Goal: Task Accomplishment & Management: Use online tool/utility

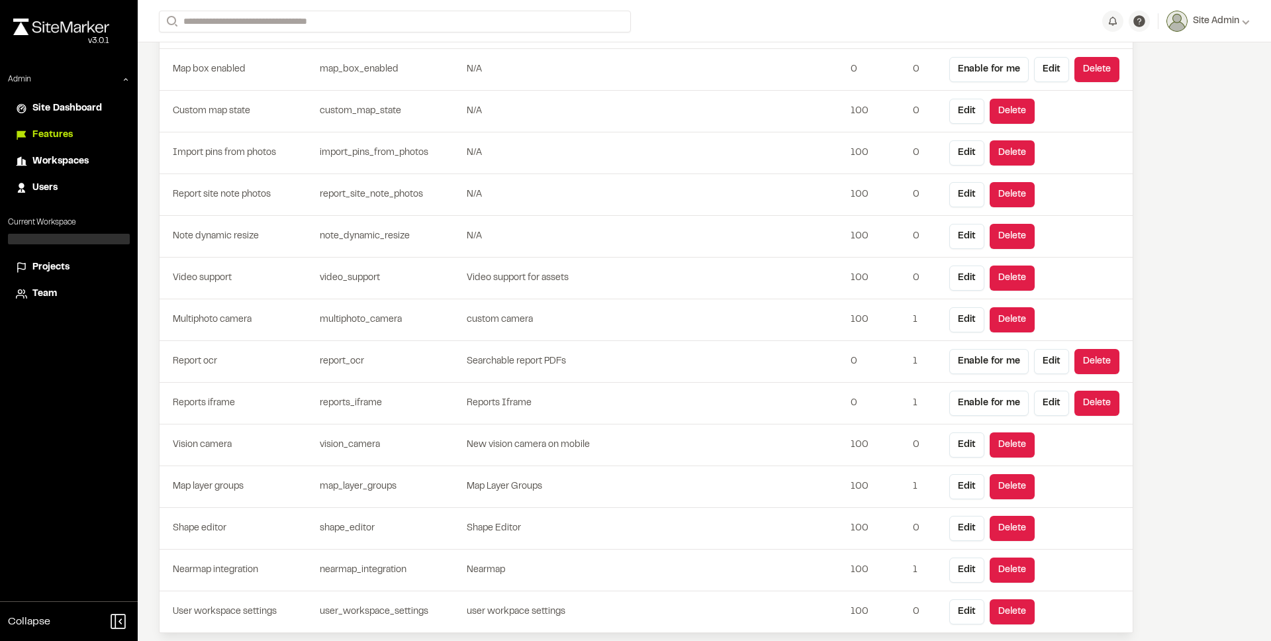
scroll to position [666, 0]
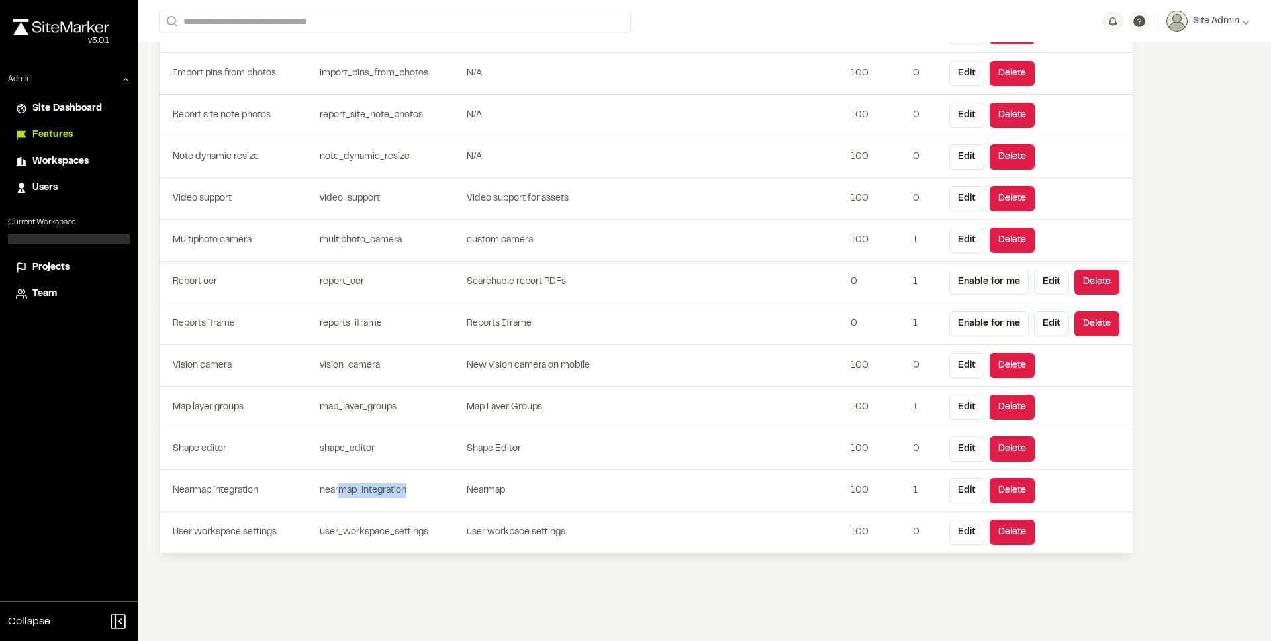
drag, startPoint x: 341, startPoint y: 495, endPoint x: 376, endPoint y: 498, distance: 34.6
click at [376, 498] on td "nearmap_integration" at bounding box center [390, 491] width 152 height 42
drag, startPoint x: 357, startPoint y: 450, endPoint x: 390, endPoint y: 477, distance: 42.8
click at [390, 477] on tbody "Report entry variable height report_entry_variable_height N/A 100 0 Edit Delete…" at bounding box center [645, 53] width 973 height 1001
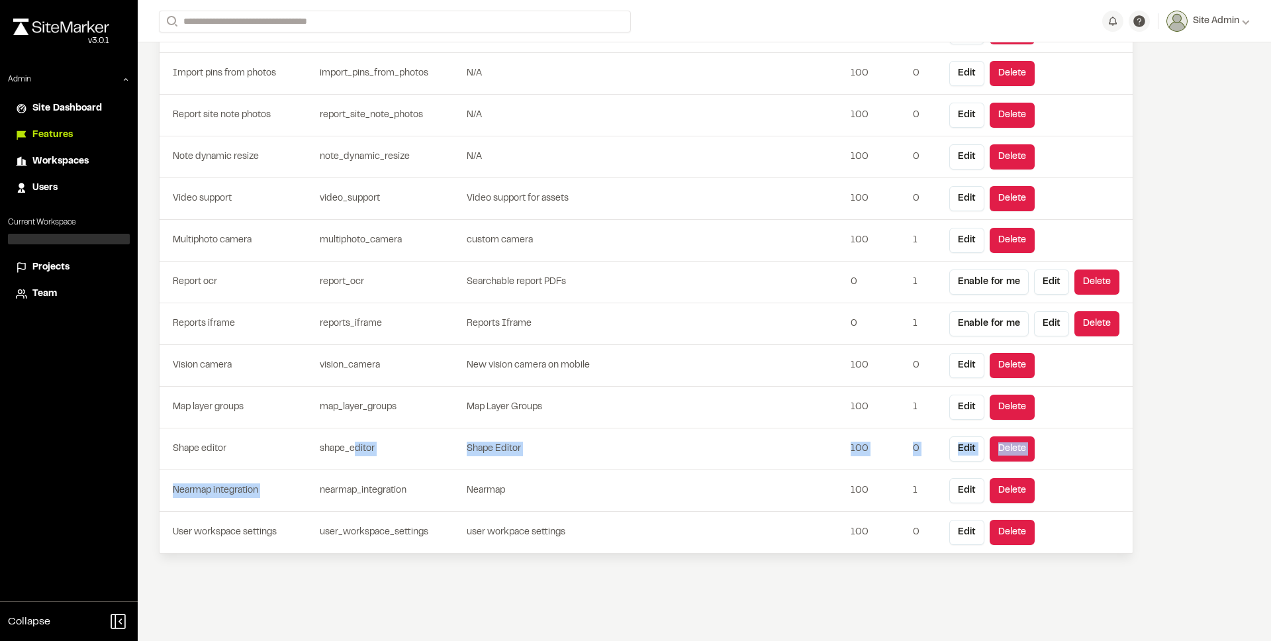
click at [390, 477] on td "nearmap_integration" at bounding box center [390, 491] width 152 height 42
click at [138, 345] on div "Features Flags Announcements Feedbacks New Feature Flag Key Description Percent…" at bounding box center [646, 8] width 1016 height 1265
click at [45, 266] on span "Projects" at bounding box center [50, 267] width 37 height 15
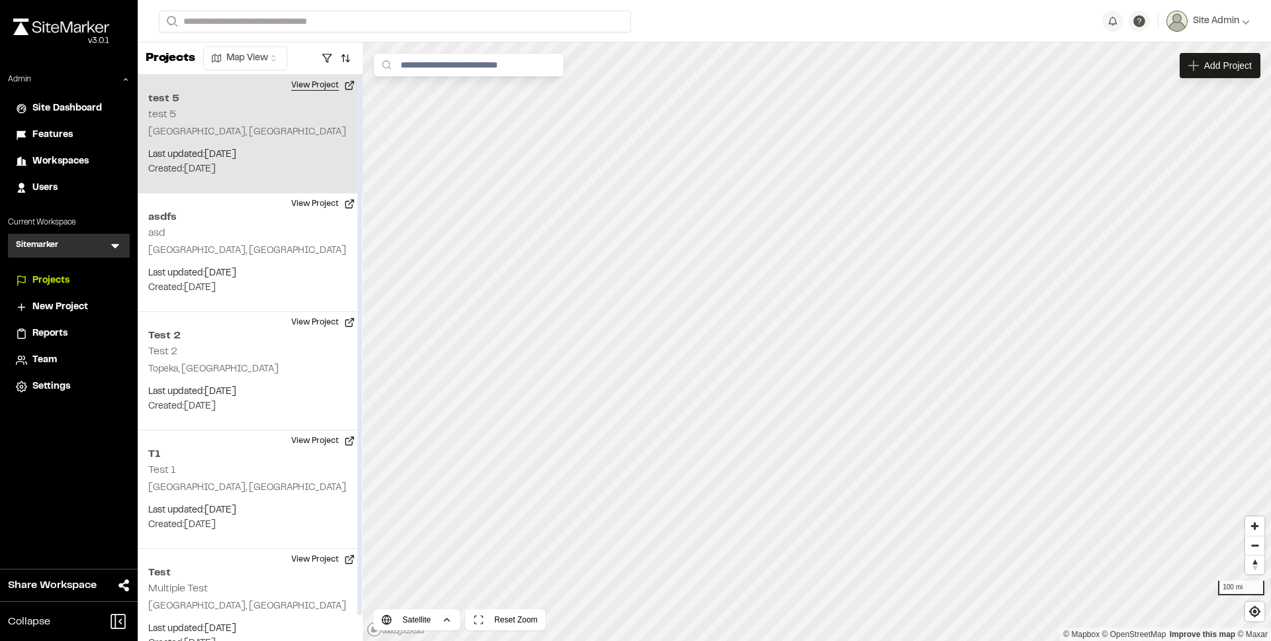
click at [330, 83] on button "View Project" at bounding box center [322, 85] width 79 height 21
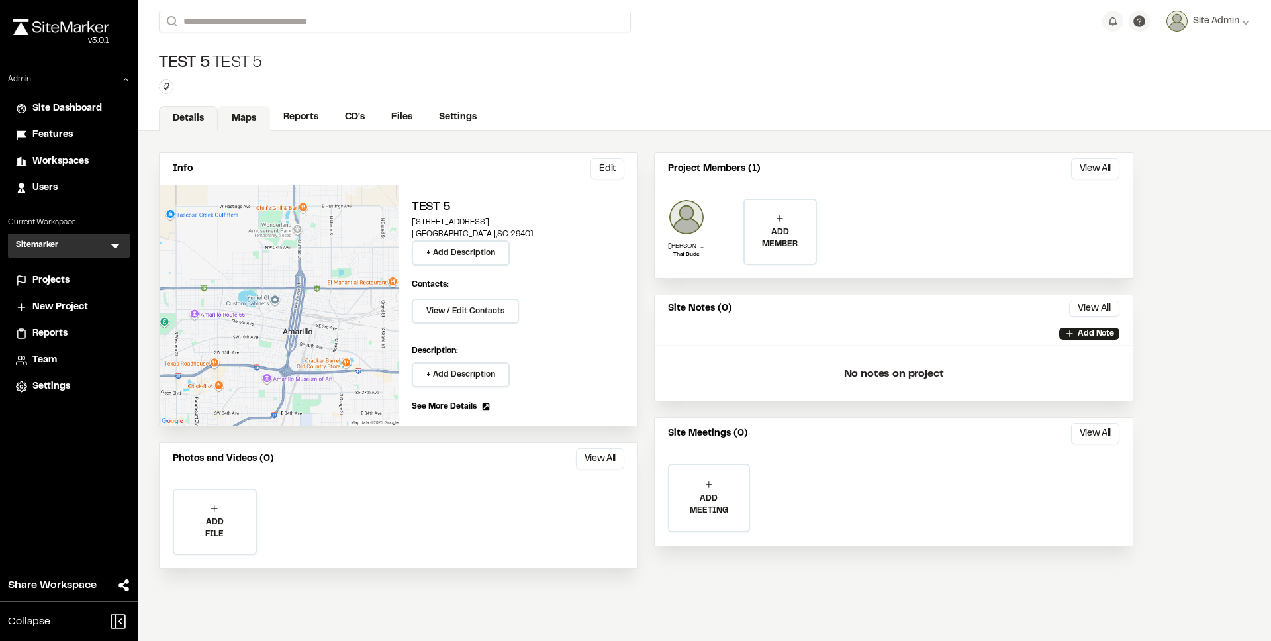
click at [232, 122] on link "Maps" at bounding box center [244, 118] width 52 height 25
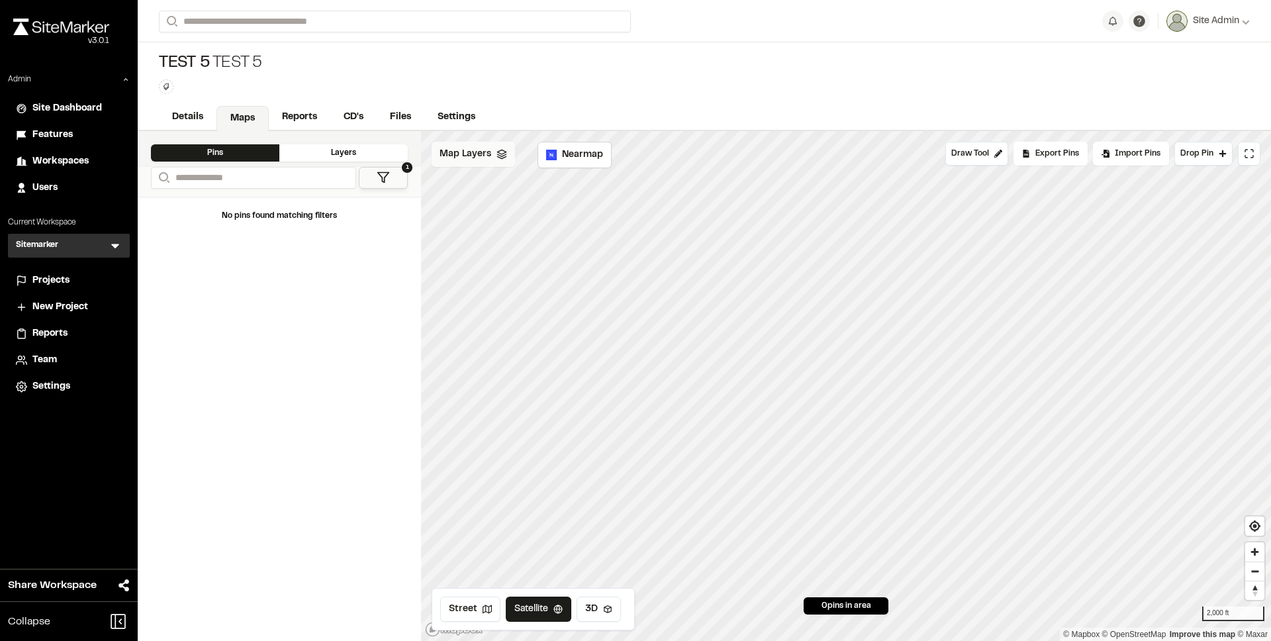
click at [476, 161] on span "Map Layers" at bounding box center [465, 154] width 52 height 15
click at [461, 149] on span "Map Layers" at bounding box center [465, 156] width 52 height 15
click at [57, 277] on span "Projects" at bounding box center [50, 280] width 37 height 15
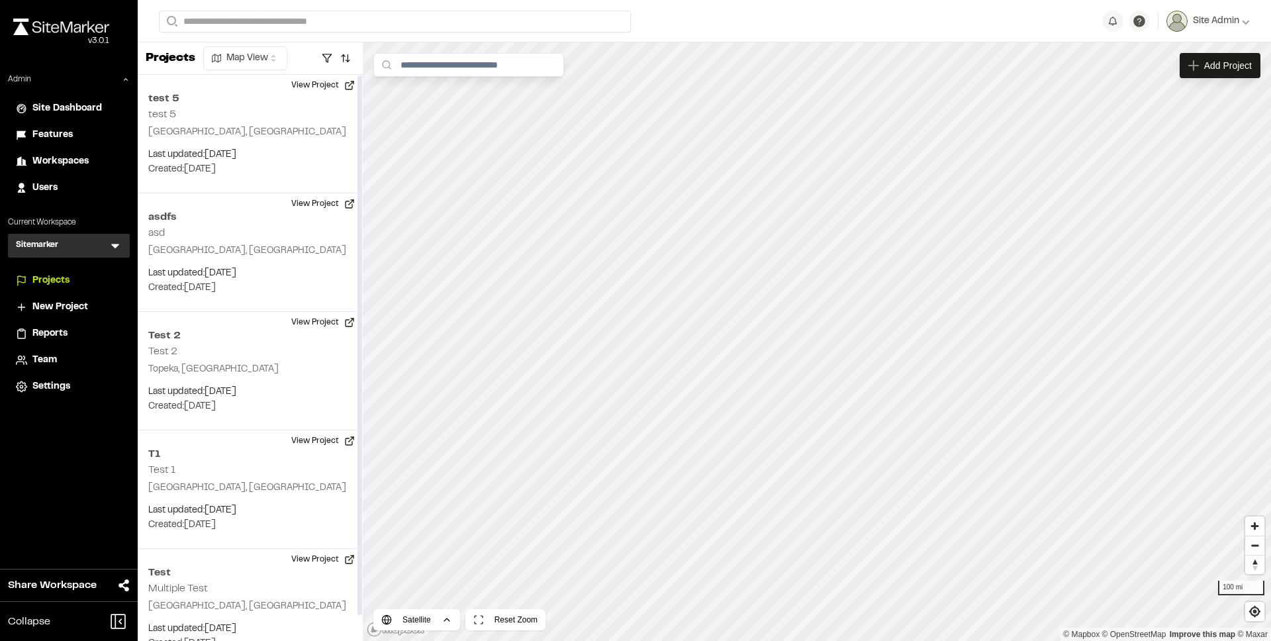
click at [77, 245] on div "Sitemarker S Menu" at bounding box center [69, 246] width 122 height 24
click at [123, 247] on div "Sitemarker S Menu" at bounding box center [69, 246] width 122 height 24
click at [115, 247] on icon at bounding box center [115, 246] width 8 height 5
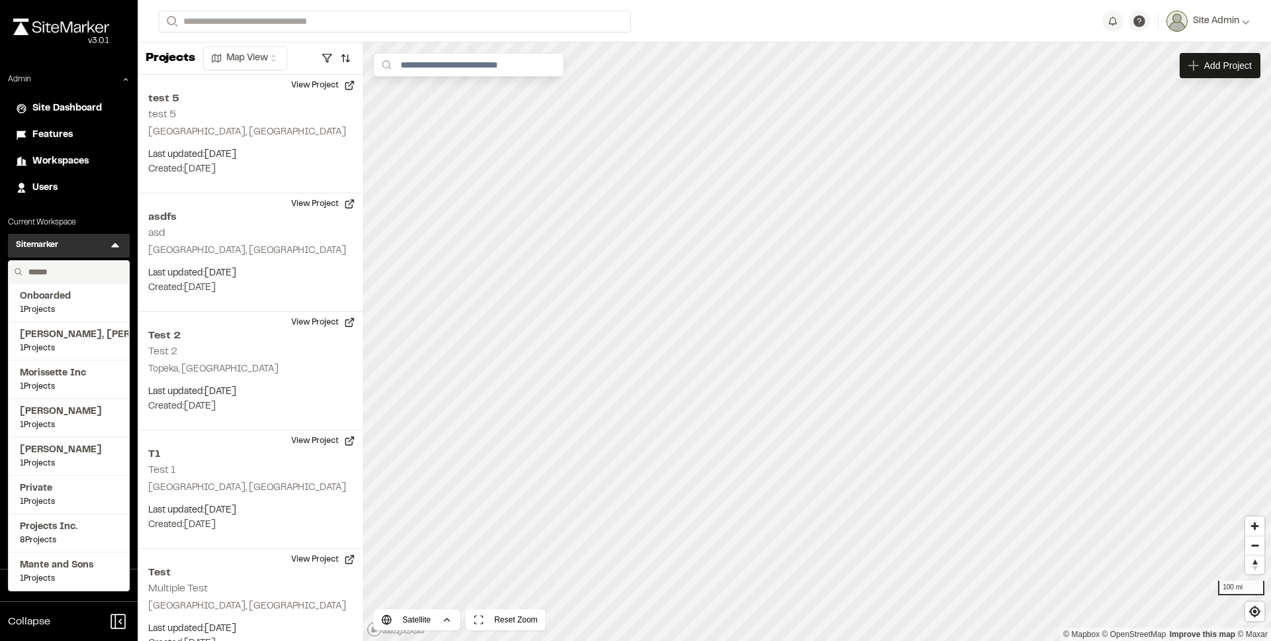
click at [95, 272] on input "text" at bounding box center [73, 272] width 101 height 22
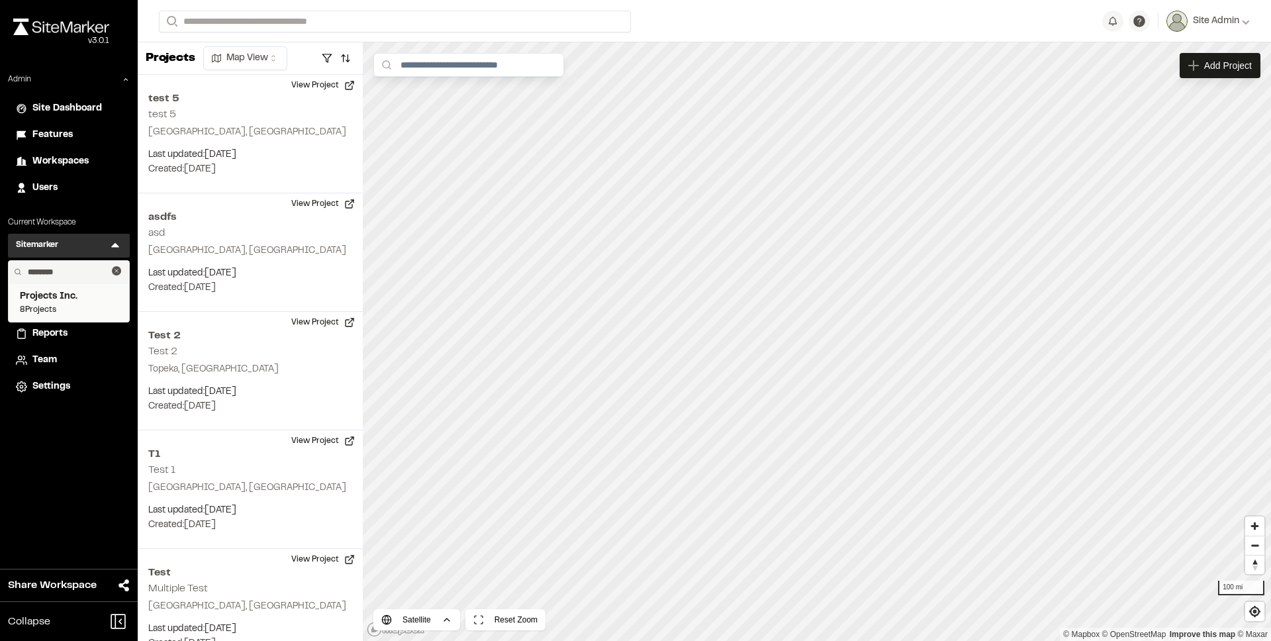
type input "********"
click at [85, 304] on span "8 Projects" at bounding box center [69, 310] width 98 height 12
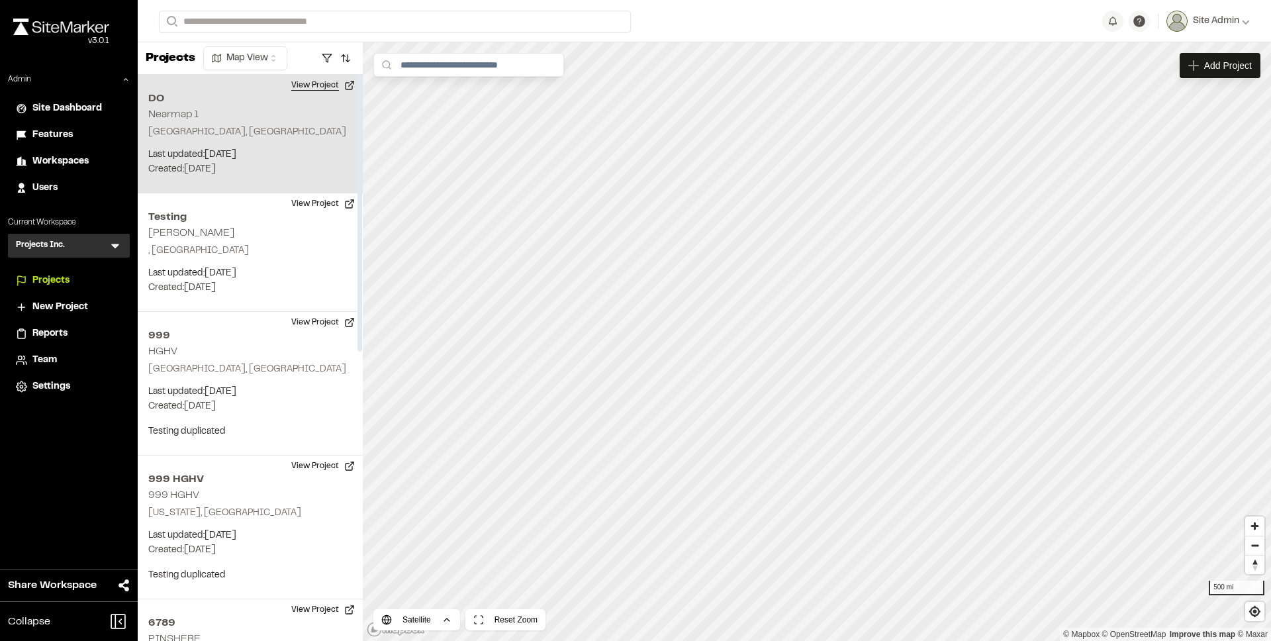
click at [312, 87] on button "View Project" at bounding box center [322, 85] width 79 height 21
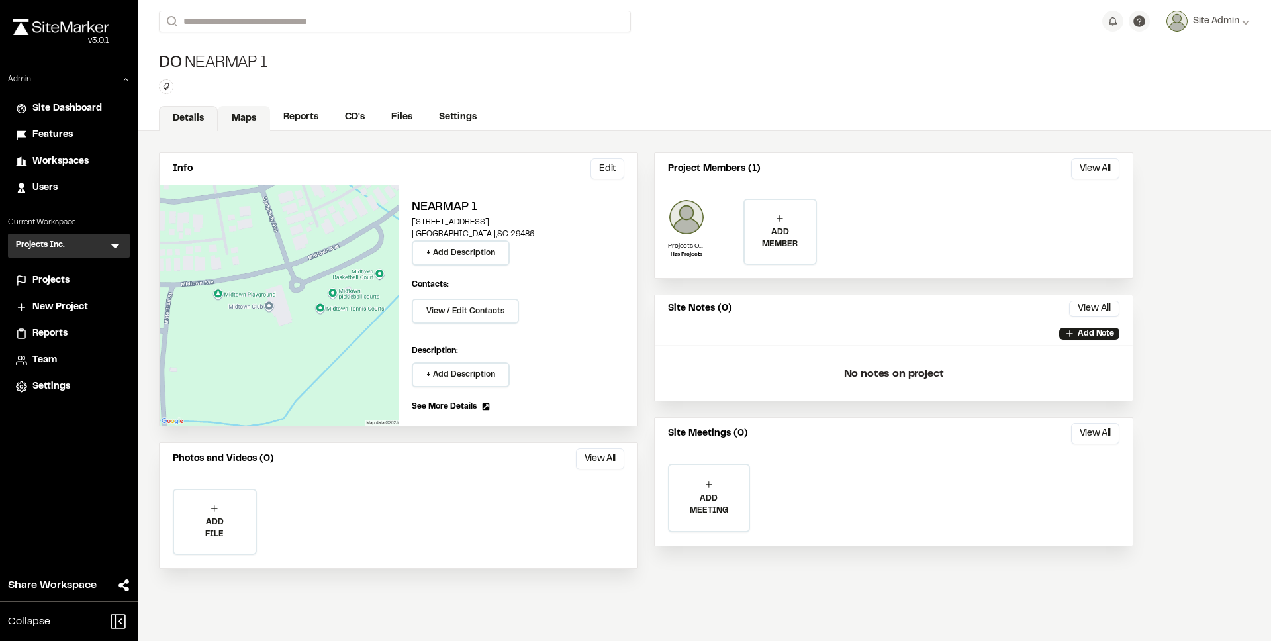
click at [259, 119] on link "Maps" at bounding box center [244, 118] width 52 height 25
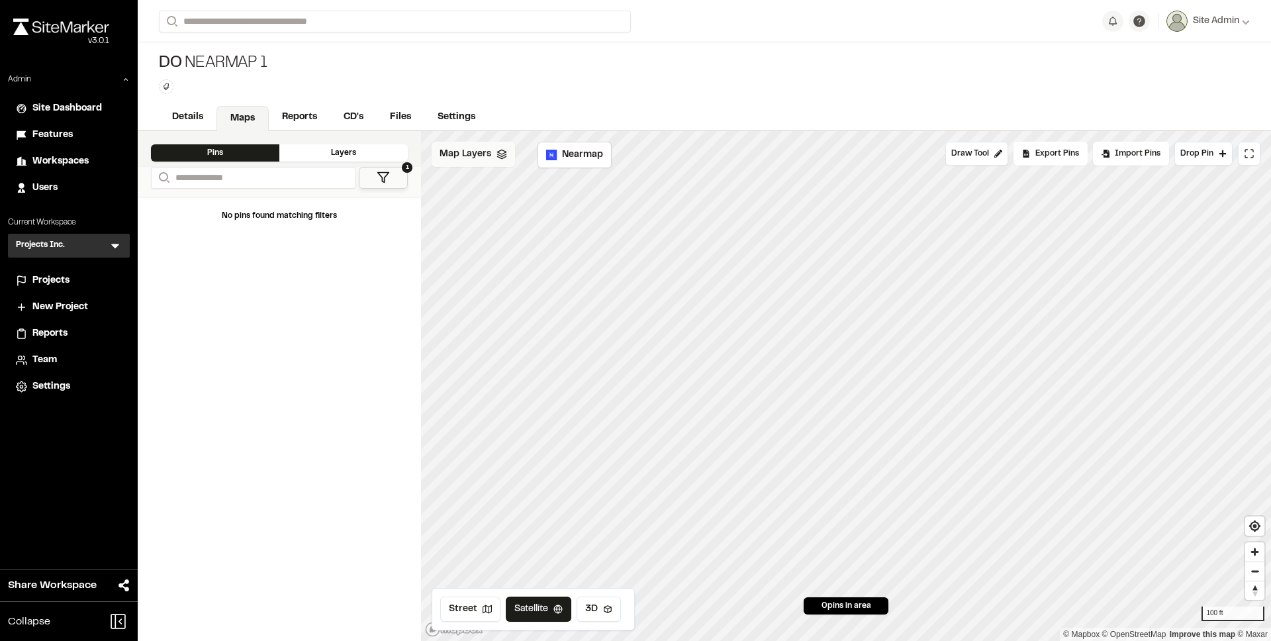
click at [480, 159] on span "Map Layers" at bounding box center [465, 154] width 52 height 15
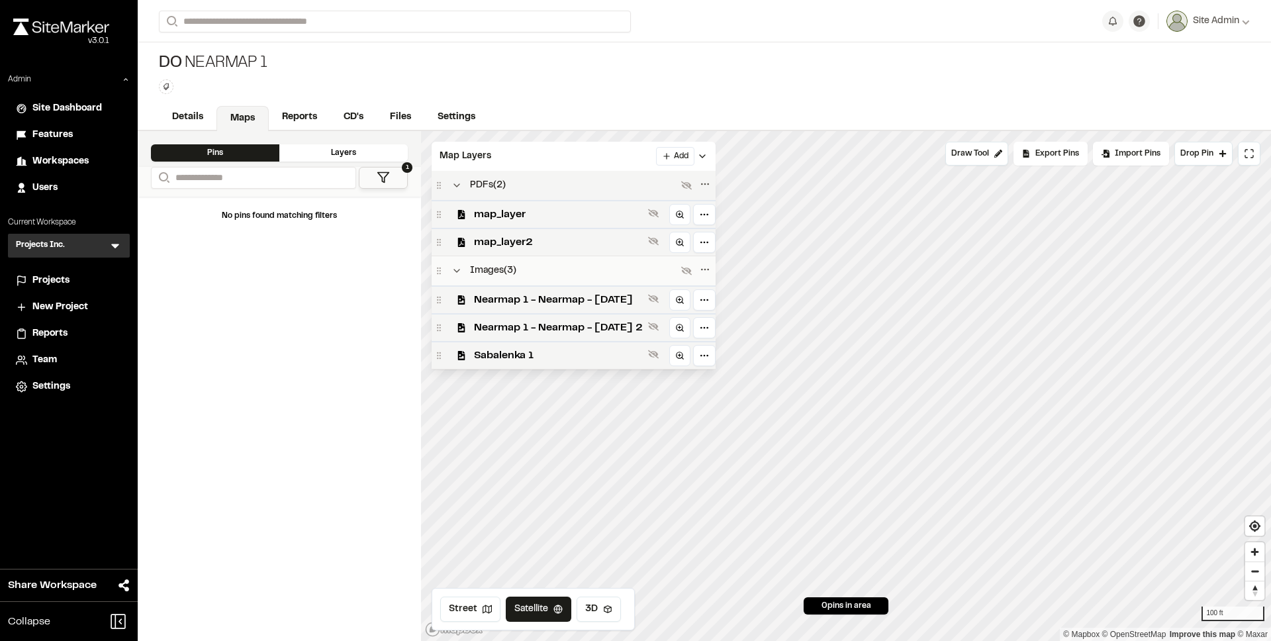
click at [487, 181] on span "PDFs ( 2 )" at bounding box center [488, 185] width 36 height 15
click at [210, 117] on link "Details" at bounding box center [188, 118] width 59 height 25
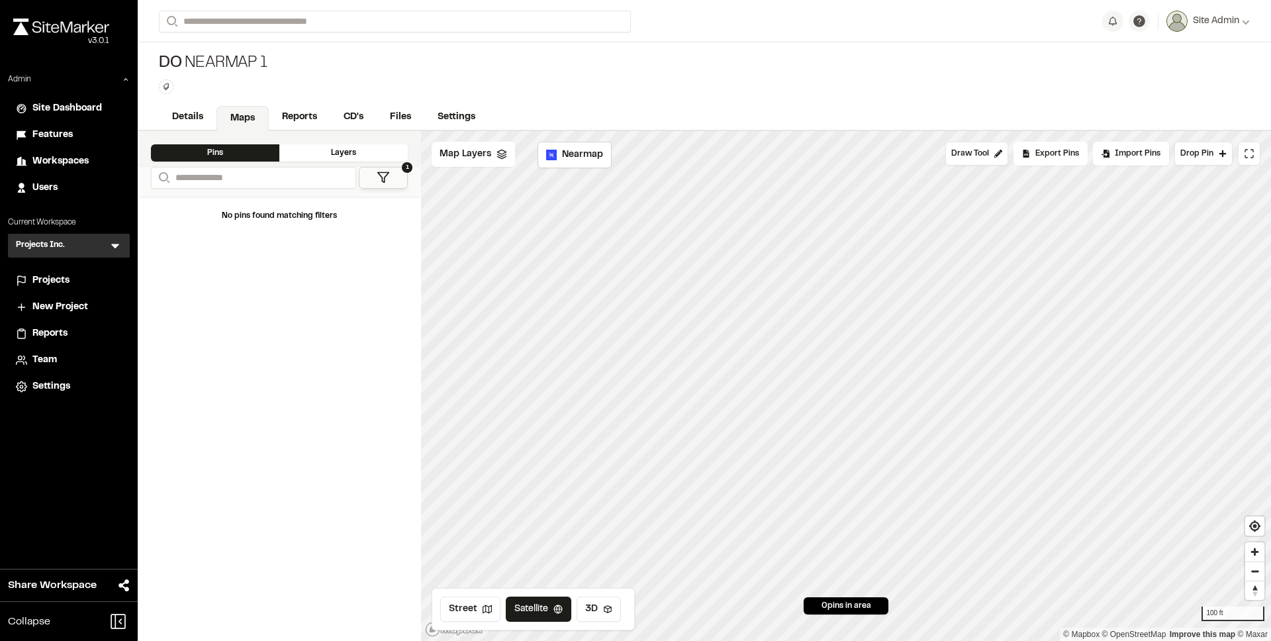
click at [67, 275] on span "Projects" at bounding box center [50, 280] width 37 height 15
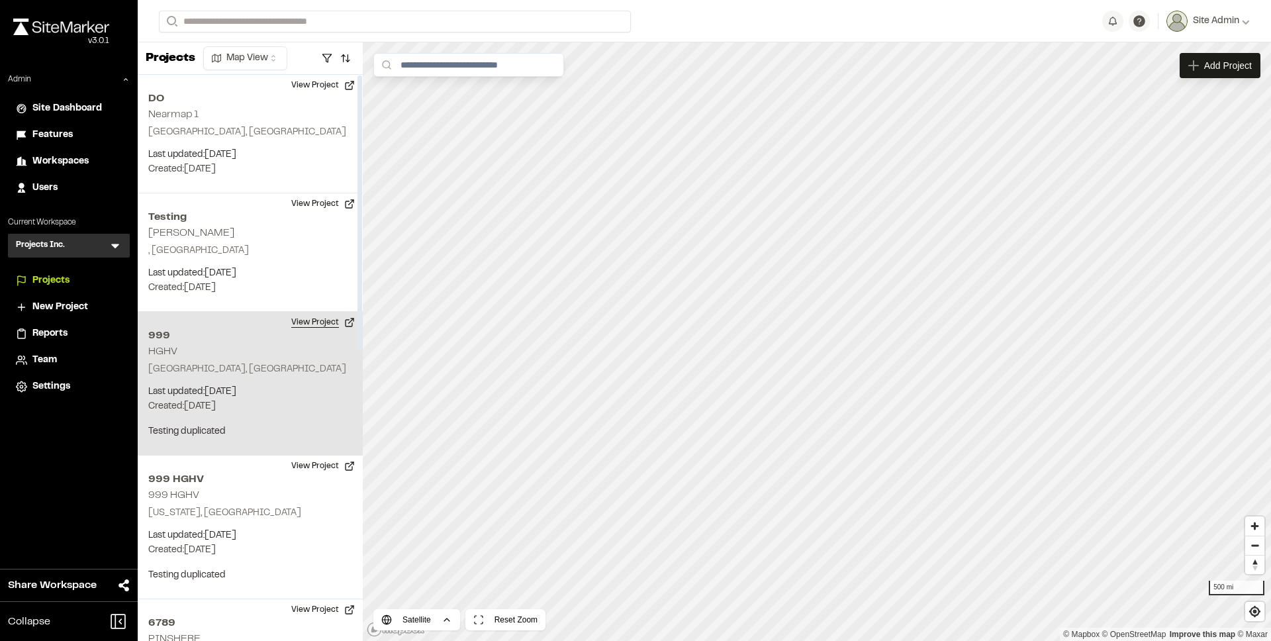
click at [325, 319] on button "View Project" at bounding box center [322, 322] width 79 height 21
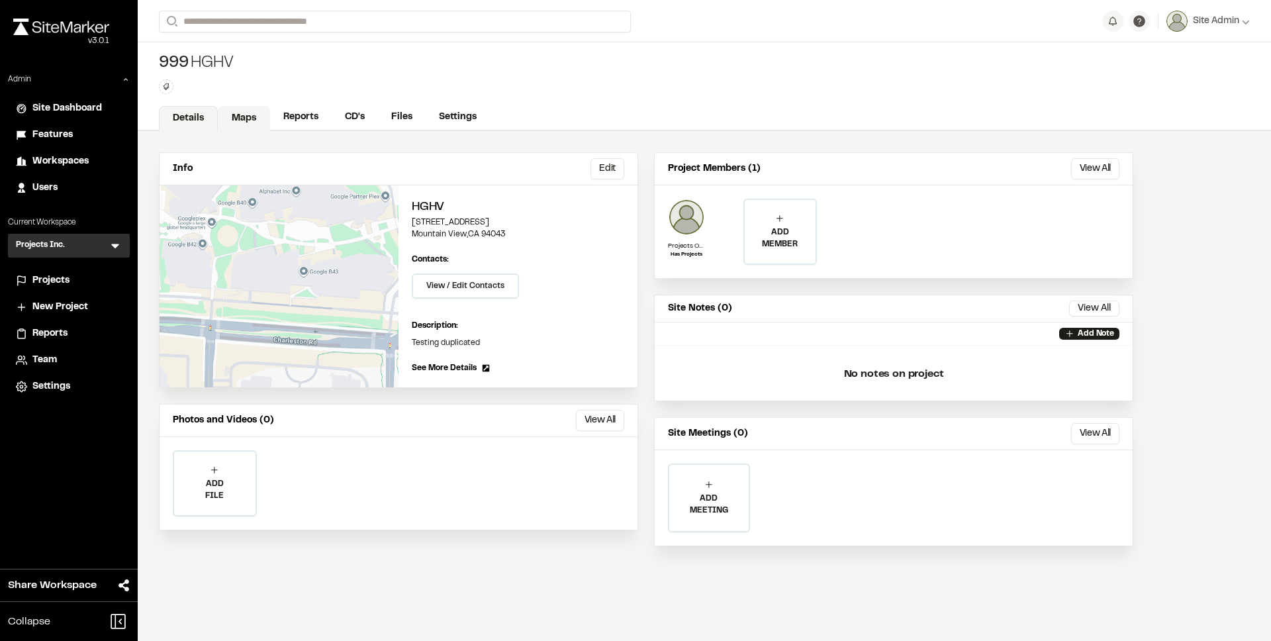
click at [251, 113] on link "Maps" at bounding box center [244, 118] width 52 height 25
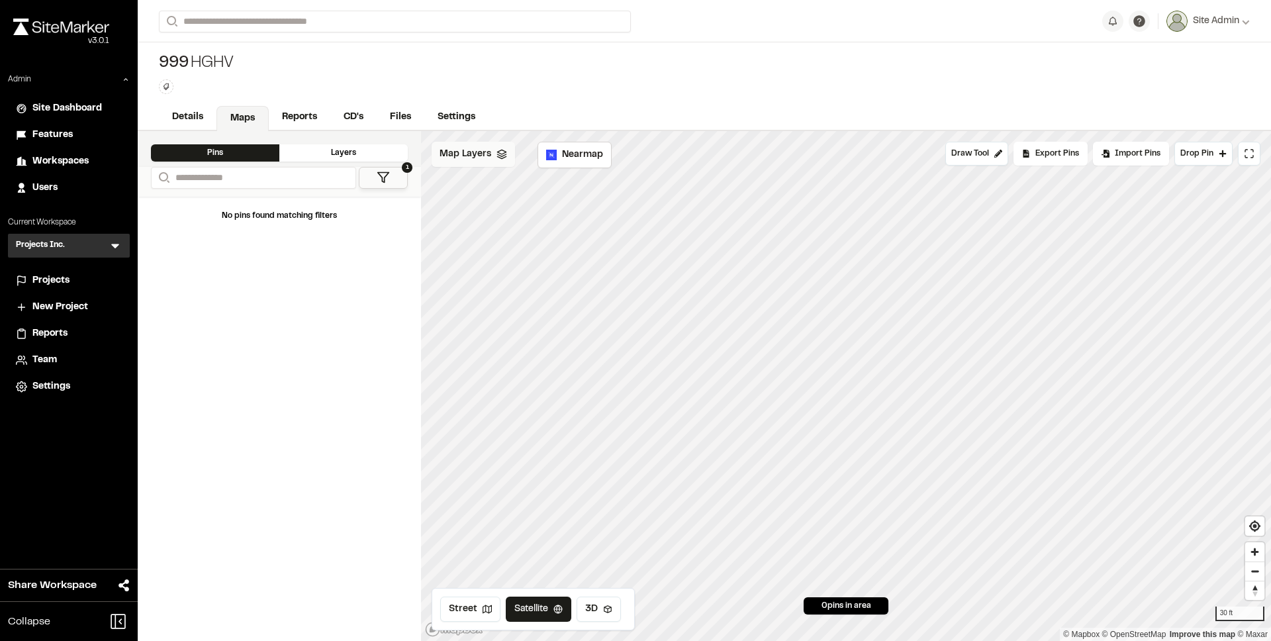
click at [469, 152] on span "Map Layers" at bounding box center [465, 154] width 52 height 15
click at [469, 152] on span "Map Layers" at bounding box center [465, 156] width 52 height 15
click at [964, 152] on span "Draw Tool" at bounding box center [970, 154] width 38 height 12
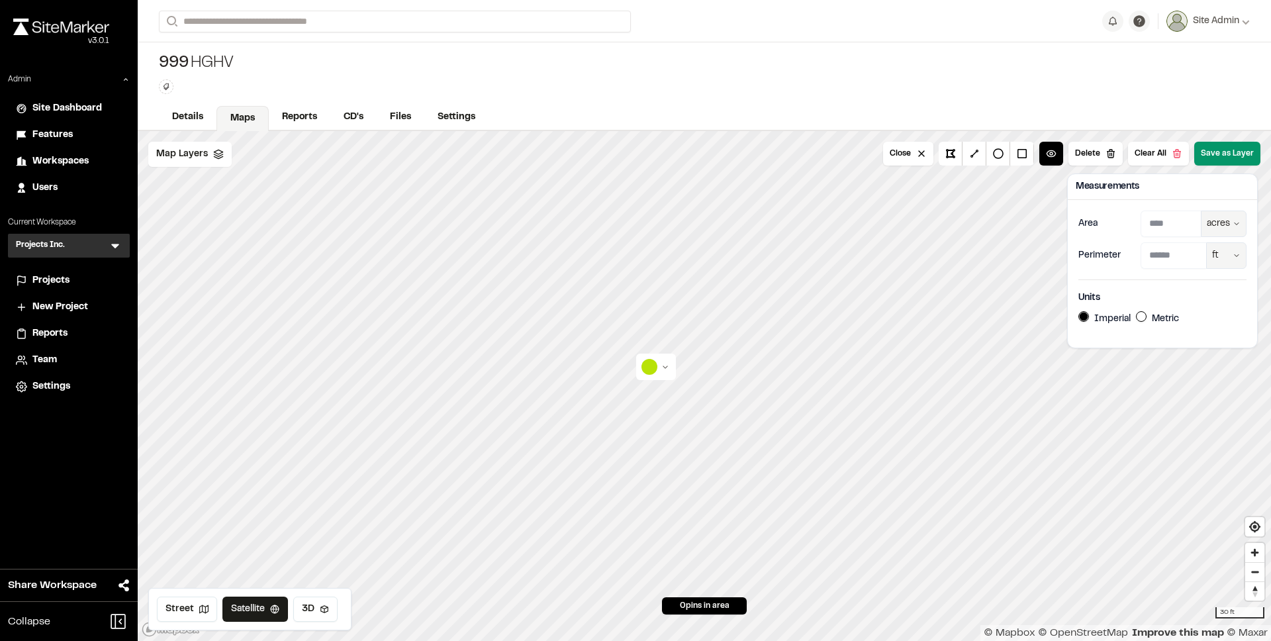
click at [1212, 156] on button "Save as Layer" at bounding box center [1227, 154] width 66 height 24
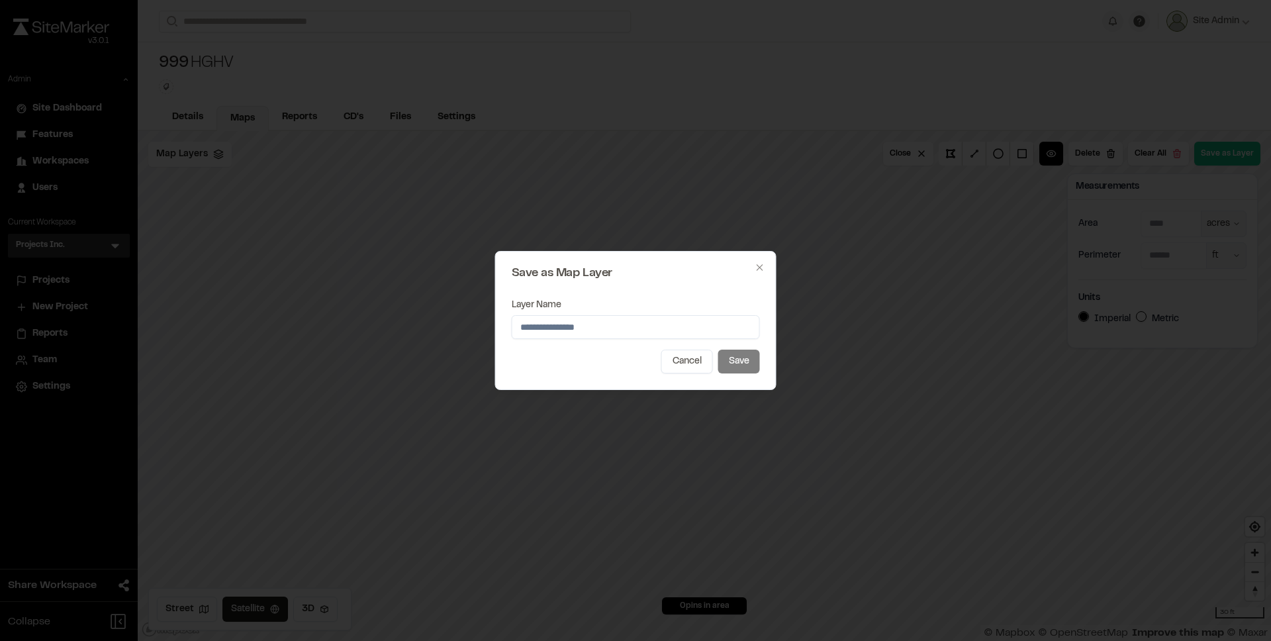
click at [628, 330] on input "Layer Name" at bounding box center [636, 327] width 248 height 24
type input "*******"
click at [731, 357] on button "Save" at bounding box center [739, 361] width 42 height 24
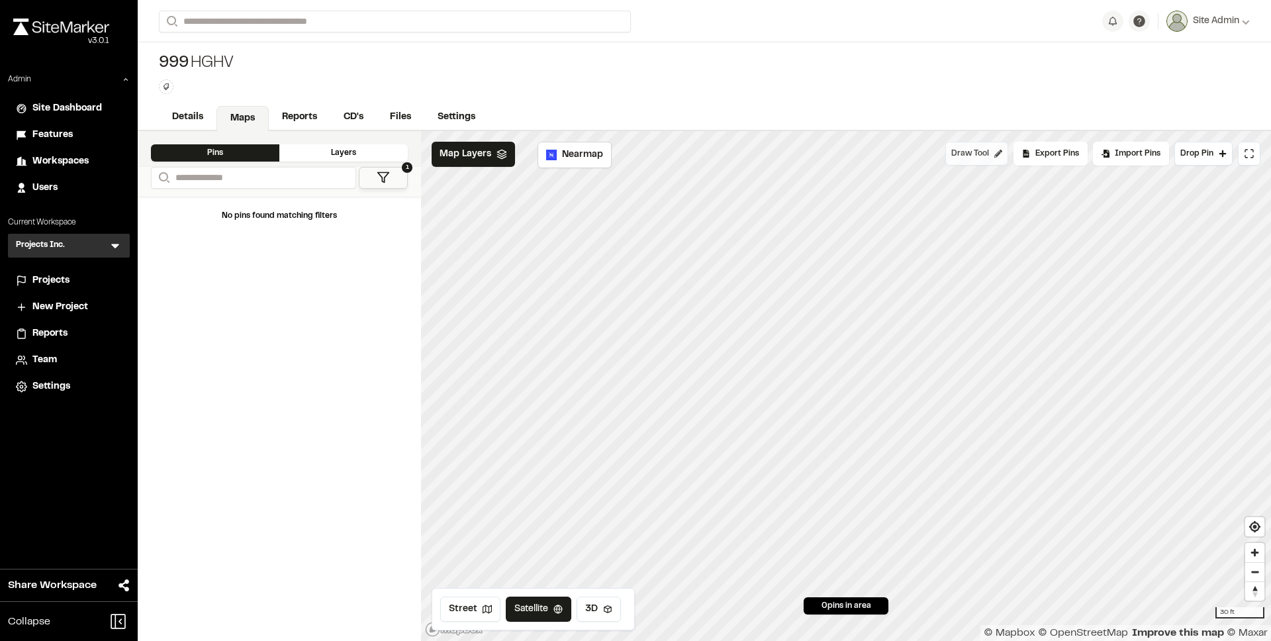
click at [979, 156] on span "Draw Tool" at bounding box center [970, 154] width 38 height 12
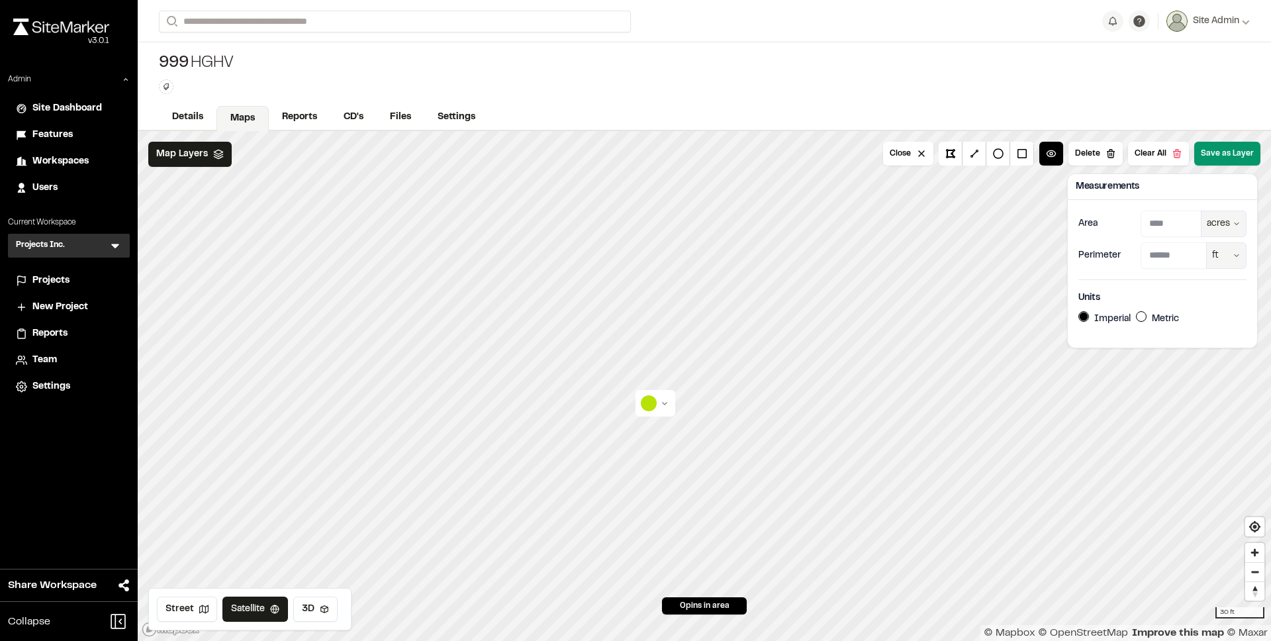
click at [1229, 154] on button "Save as Layer" at bounding box center [1227, 154] width 66 height 24
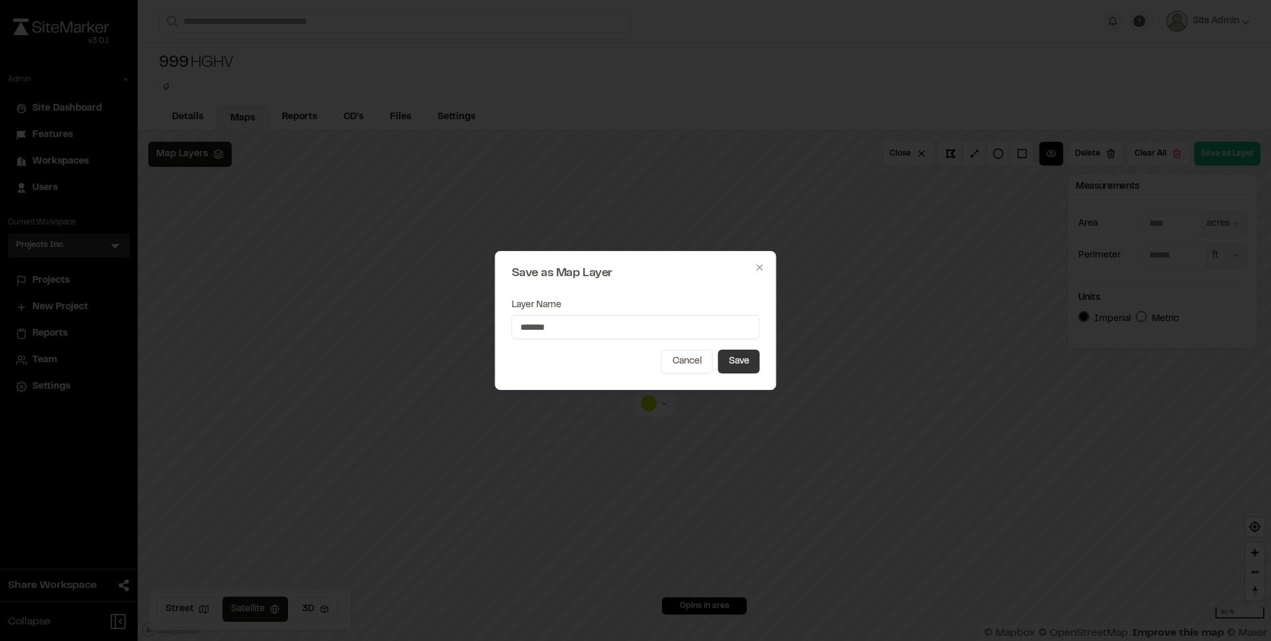
type input "*******"
click at [731, 359] on button "Save" at bounding box center [739, 361] width 42 height 24
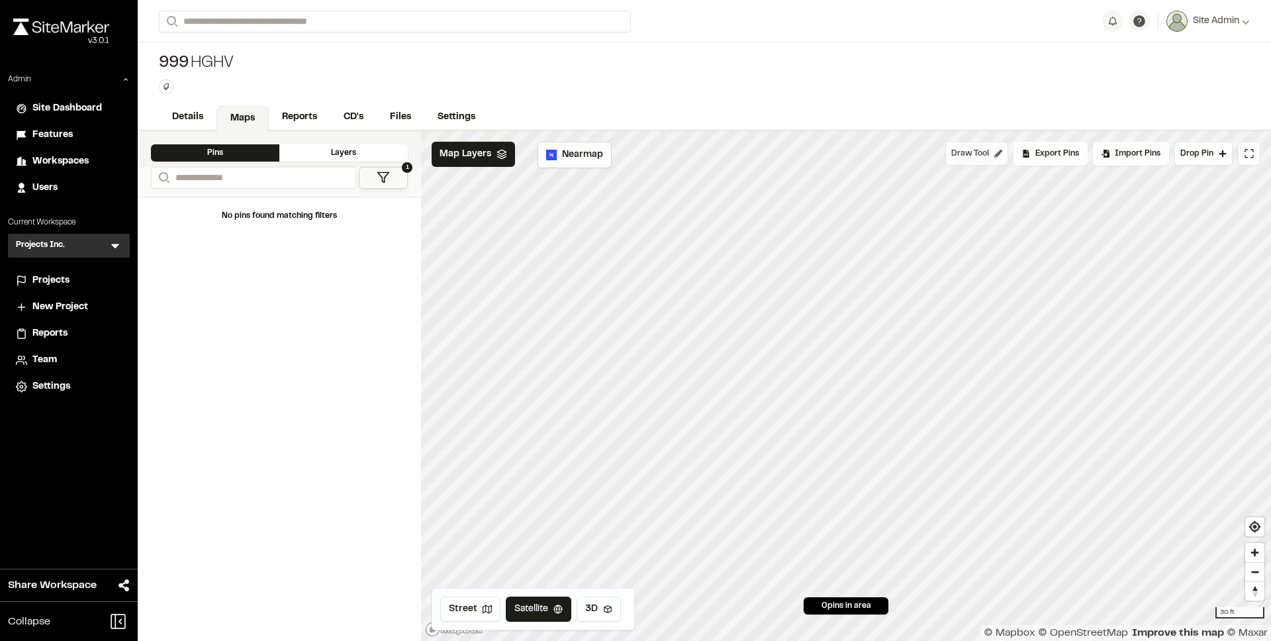
click at [974, 157] on span "Draw Tool" at bounding box center [970, 154] width 38 height 12
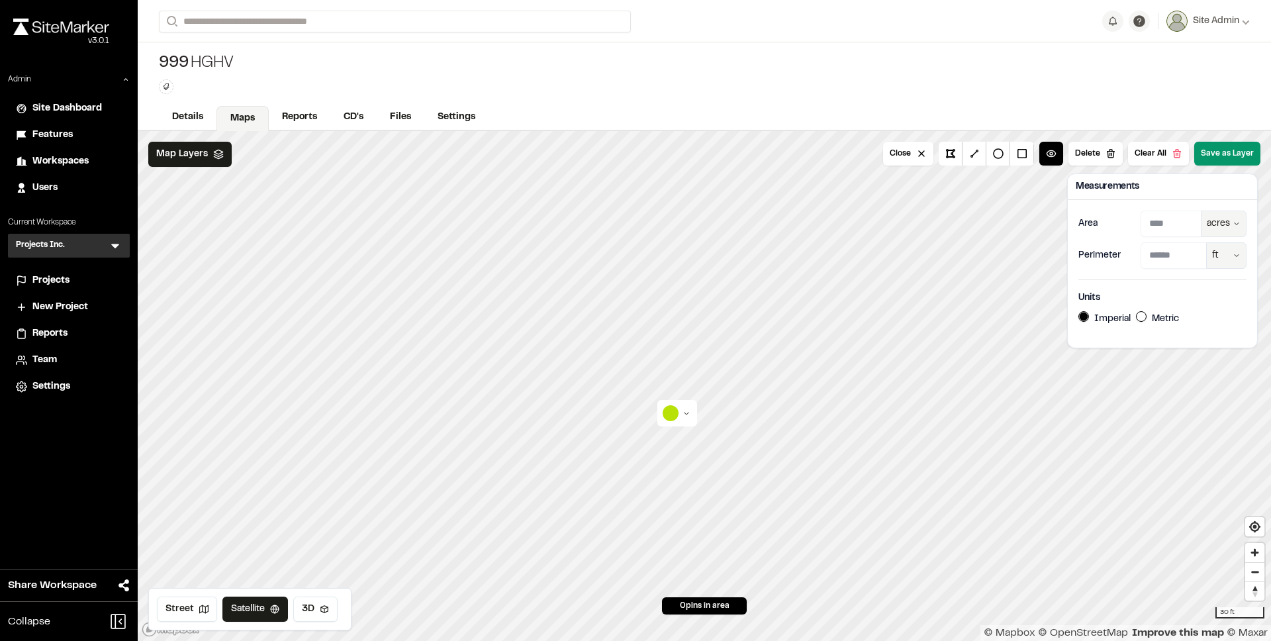
click at [1229, 158] on button "Save as Layer" at bounding box center [1227, 154] width 66 height 24
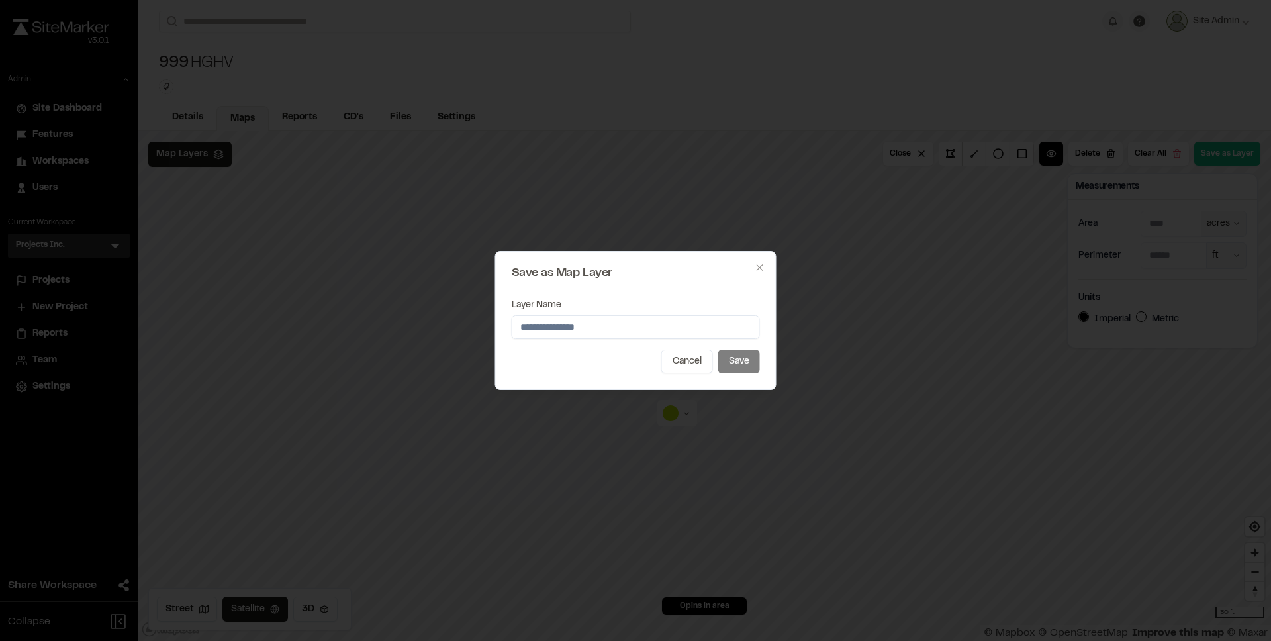
click at [590, 332] on input "Layer Name" at bounding box center [636, 327] width 248 height 24
type input "*******"
click at [721, 362] on button "Save" at bounding box center [739, 361] width 42 height 24
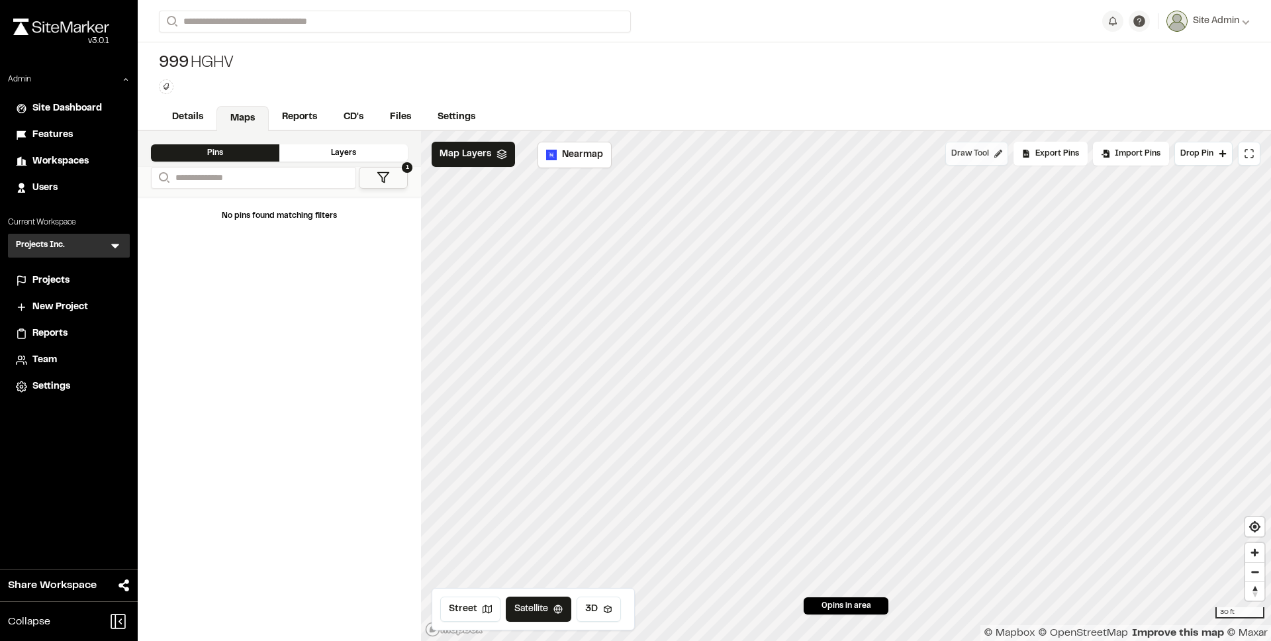
click at [977, 159] on button "Draw Tool" at bounding box center [976, 154] width 63 height 24
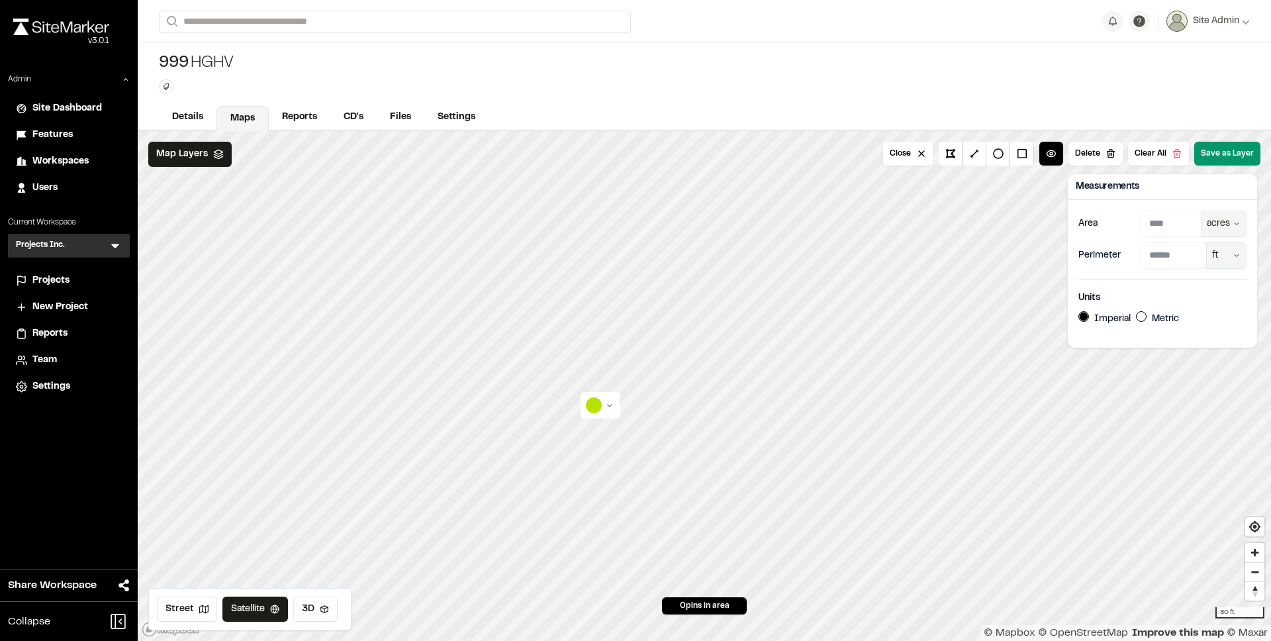
click at [1224, 154] on button "Save as Layer" at bounding box center [1227, 154] width 66 height 24
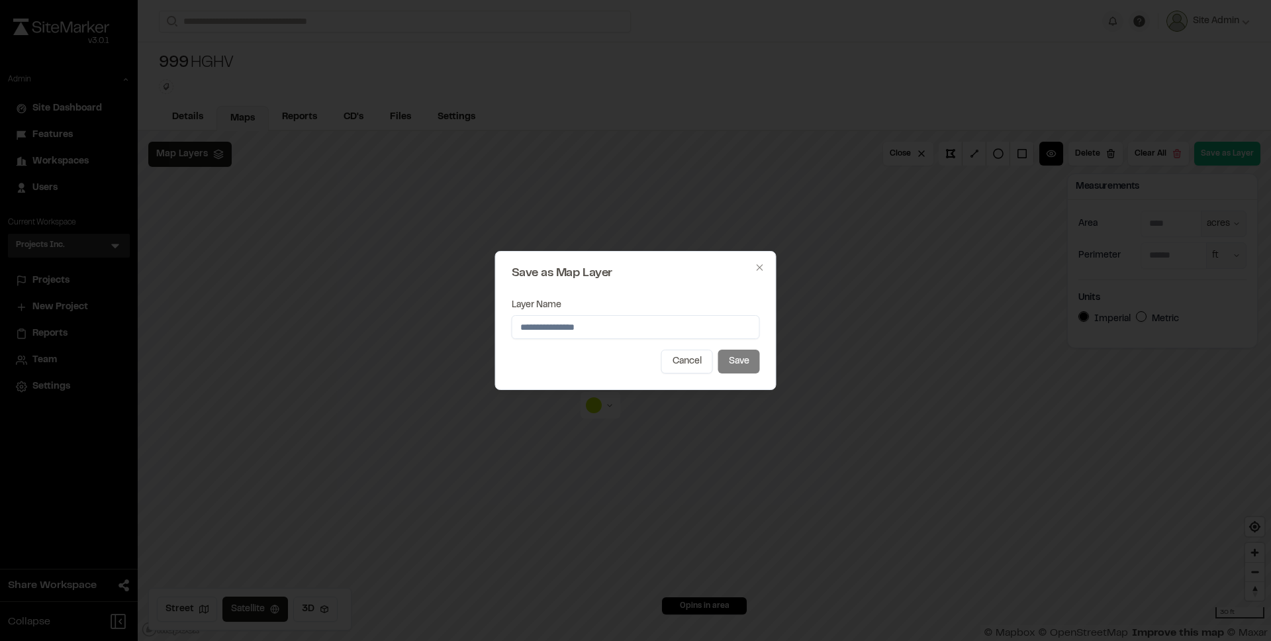
click at [613, 328] on input "Layer Name" at bounding box center [636, 327] width 248 height 24
type input "*******"
click at [741, 369] on button "Save" at bounding box center [739, 361] width 42 height 24
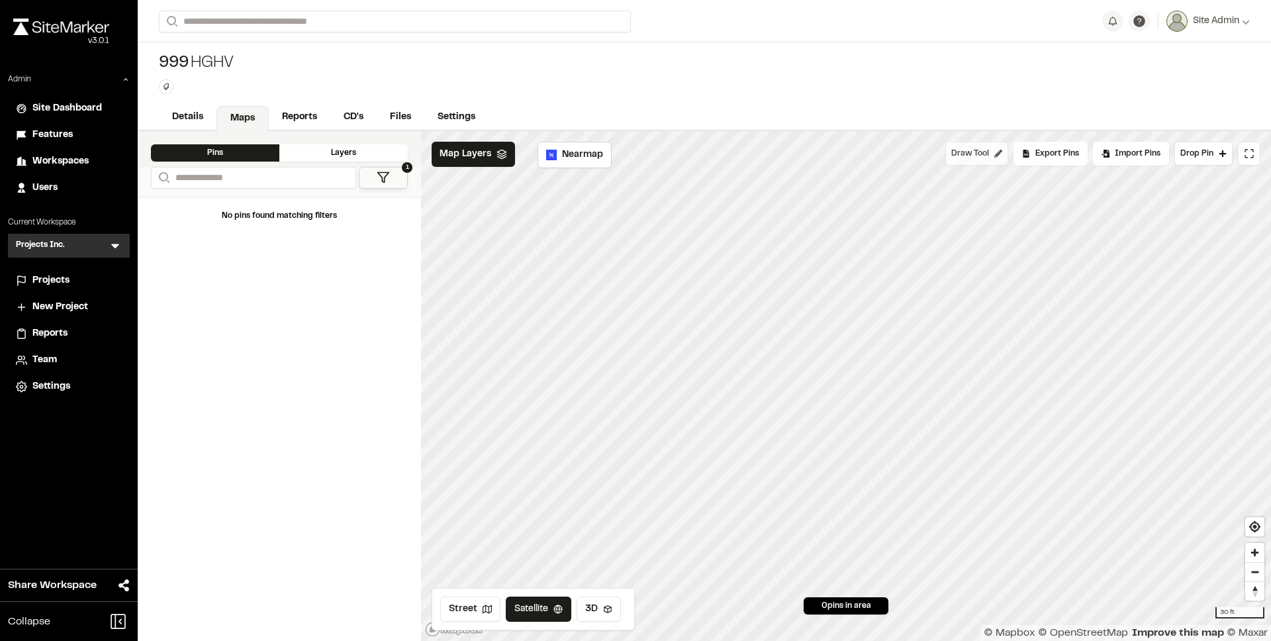
click at [972, 161] on button "Draw Tool" at bounding box center [976, 154] width 63 height 24
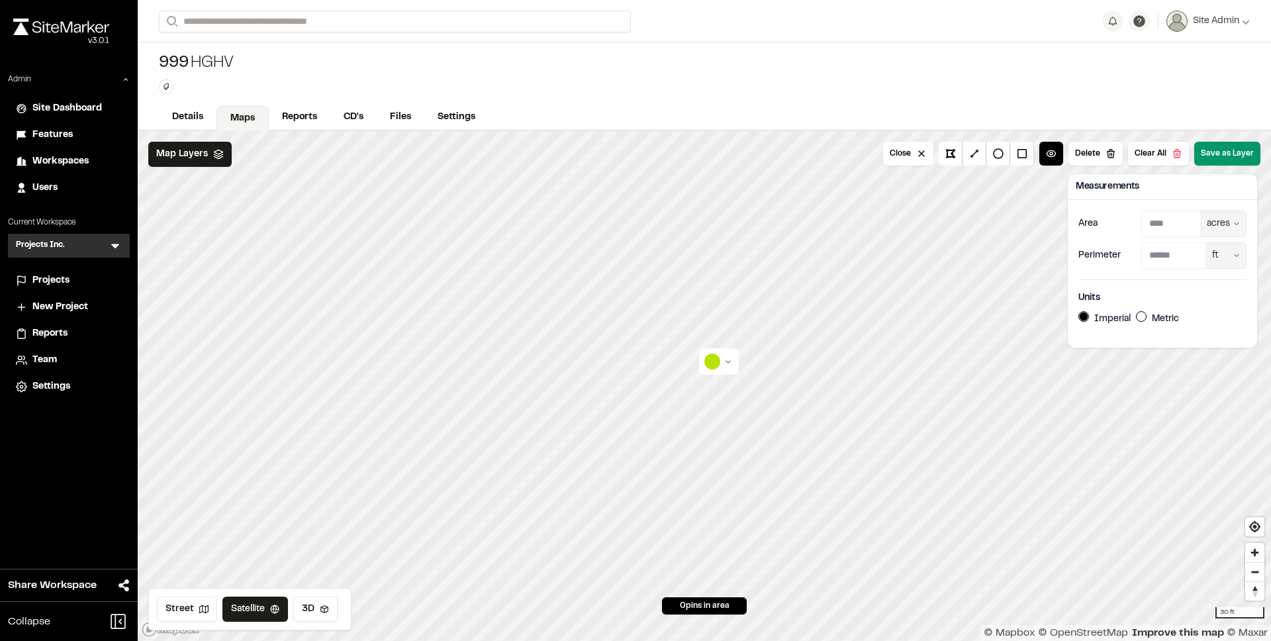
click at [1222, 150] on button "Save as Layer" at bounding box center [1227, 154] width 66 height 24
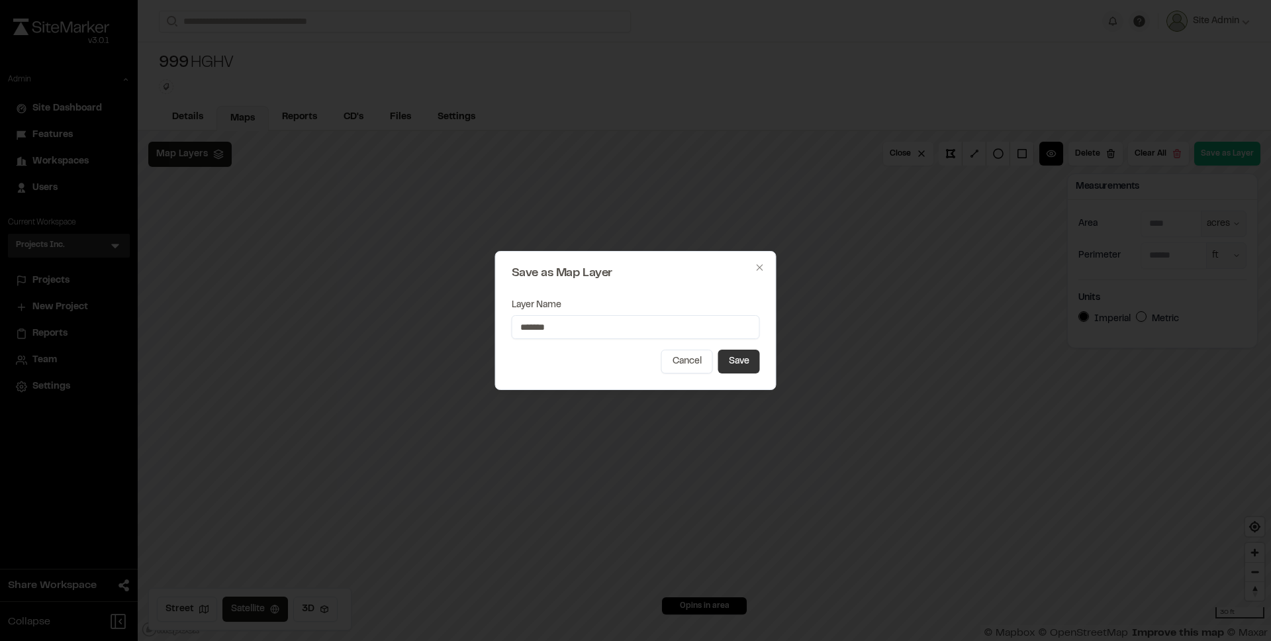
type input "*******"
click at [742, 363] on button "Save" at bounding box center [739, 361] width 42 height 24
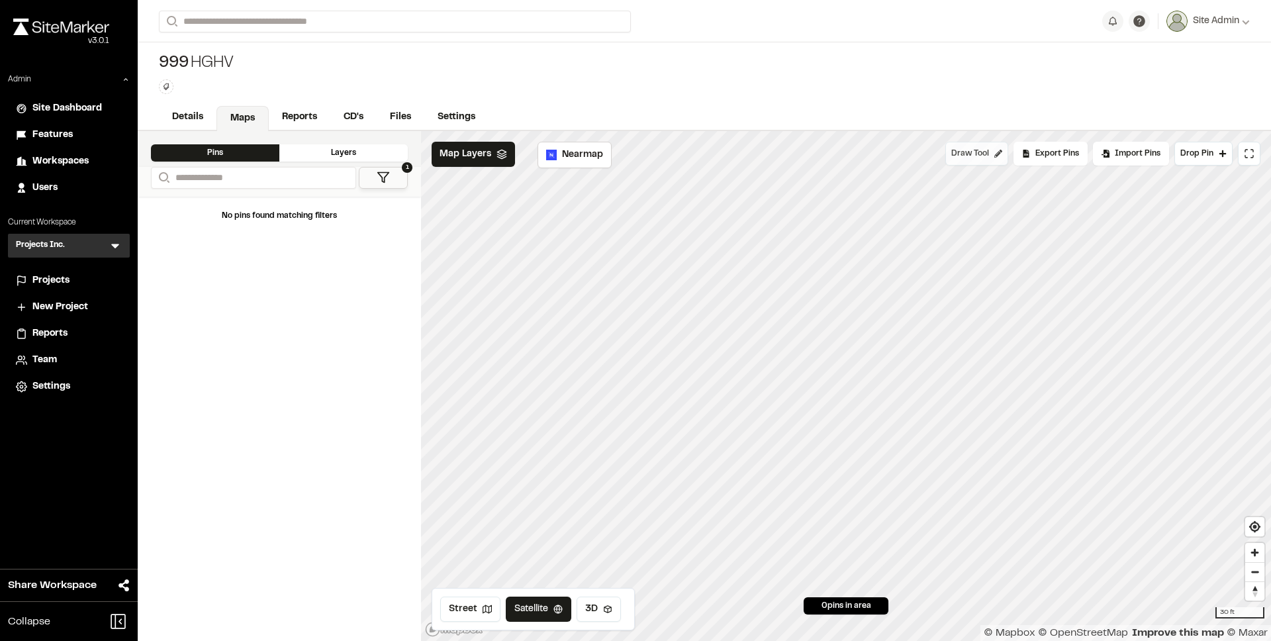
click at [994, 153] on button "Draw Tool" at bounding box center [976, 154] width 63 height 24
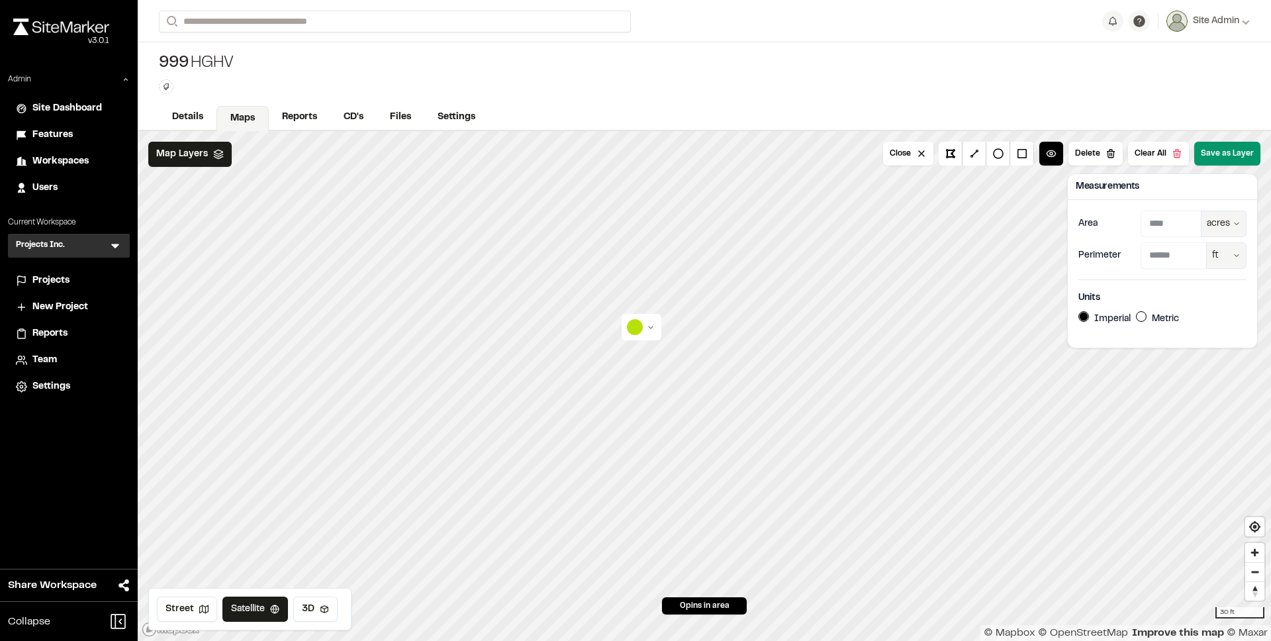
click at [1229, 156] on button "Save as Layer" at bounding box center [1227, 154] width 66 height 24
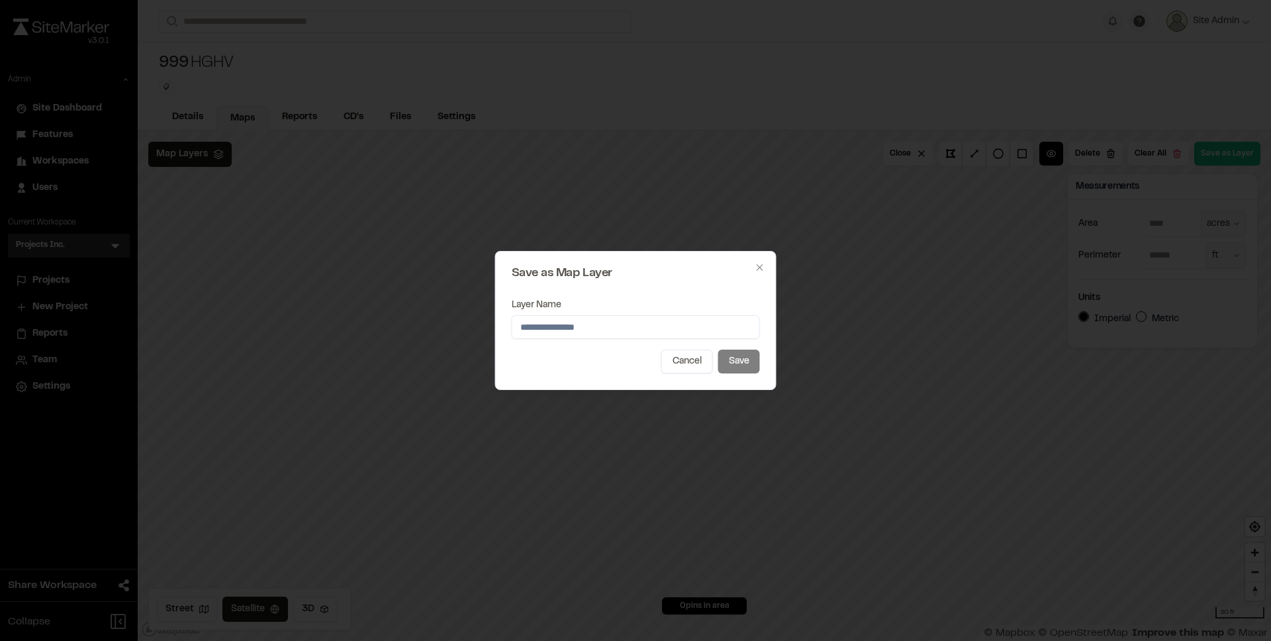
click at [604, 328] on input "Layer Name" at bounding box center [636, 327] width 248 height 24
type input "*******"
click at [718, 349] on button "Save" at bounding box center [739, 361] width 42 height 24
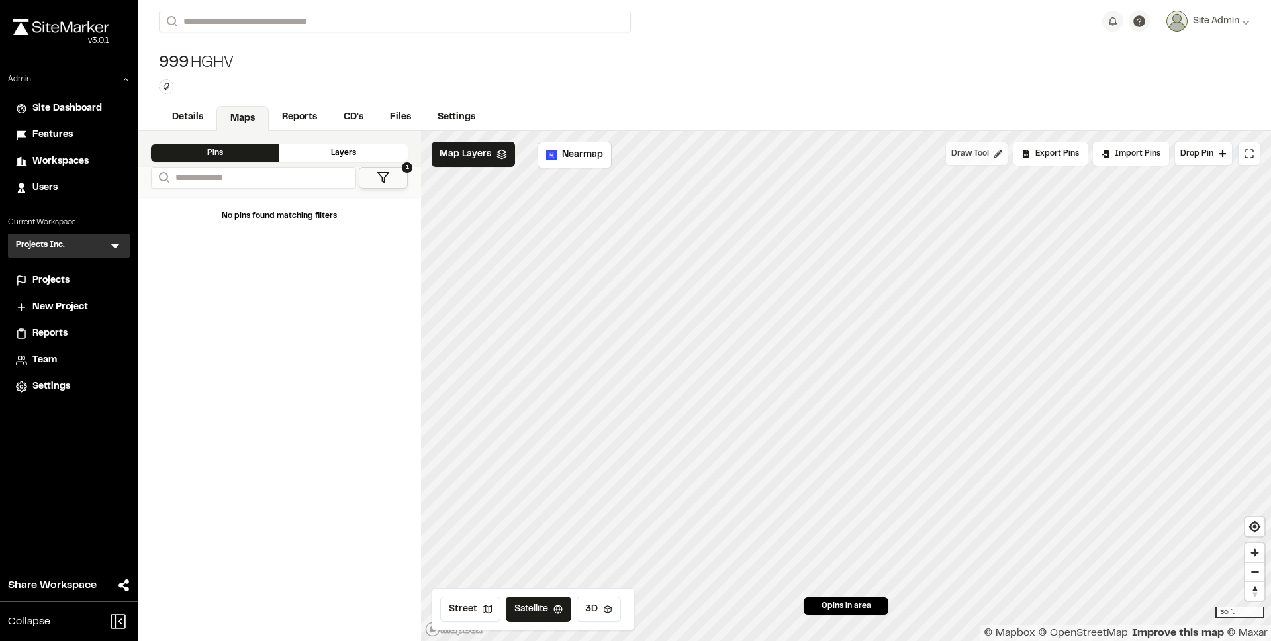
click at [985, 159] on span "Draw Tool" at bounding box center [970, 154] width 38 height 12
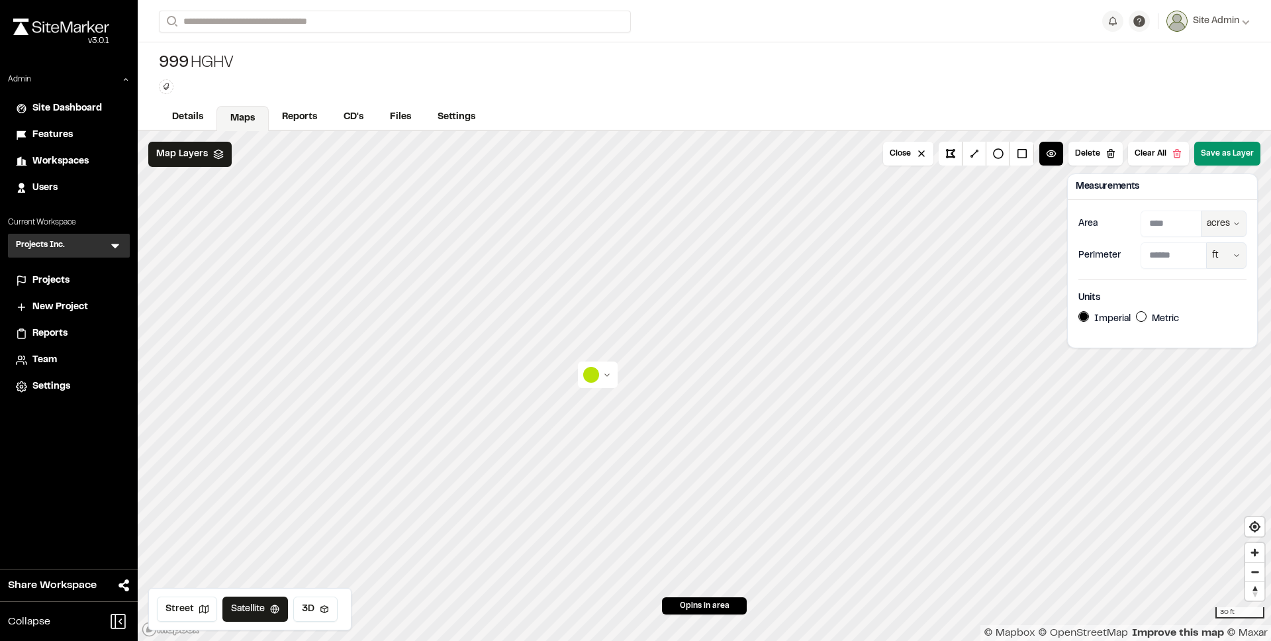
click at [1221, 159] on button "Save as Layer" at bounding box center [1227, 154] width 66 height 24
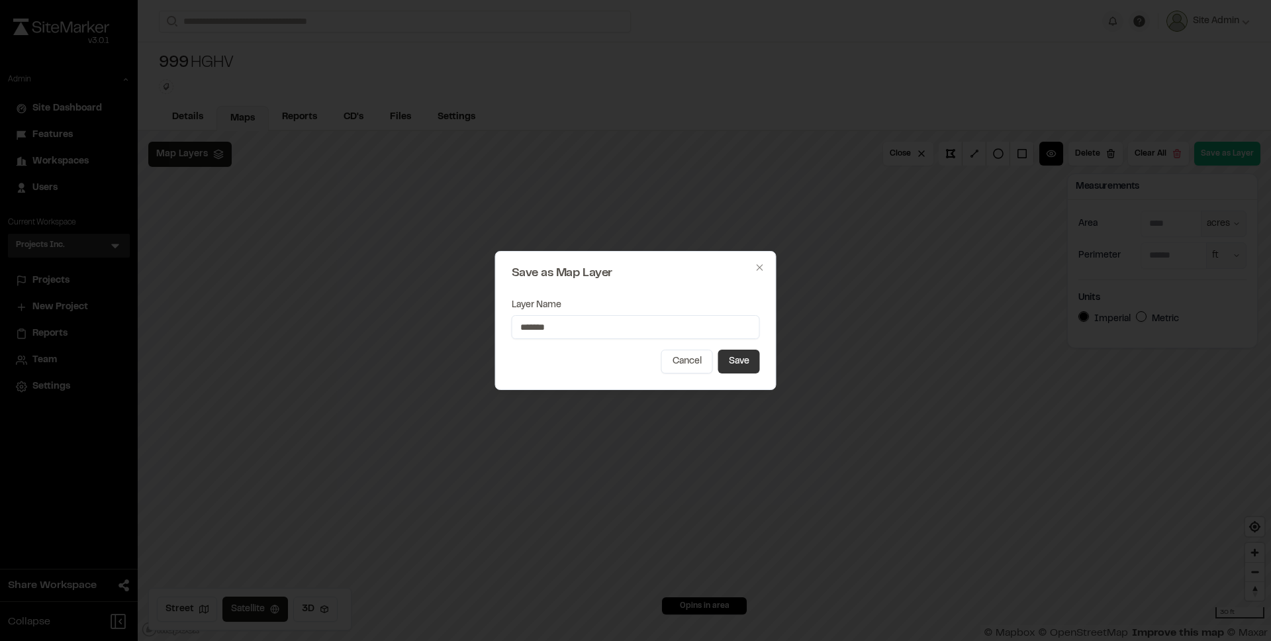
type input "*******"
click at [747, 361] on button "Save" at bounding box center [739, 361] width 42 height 24
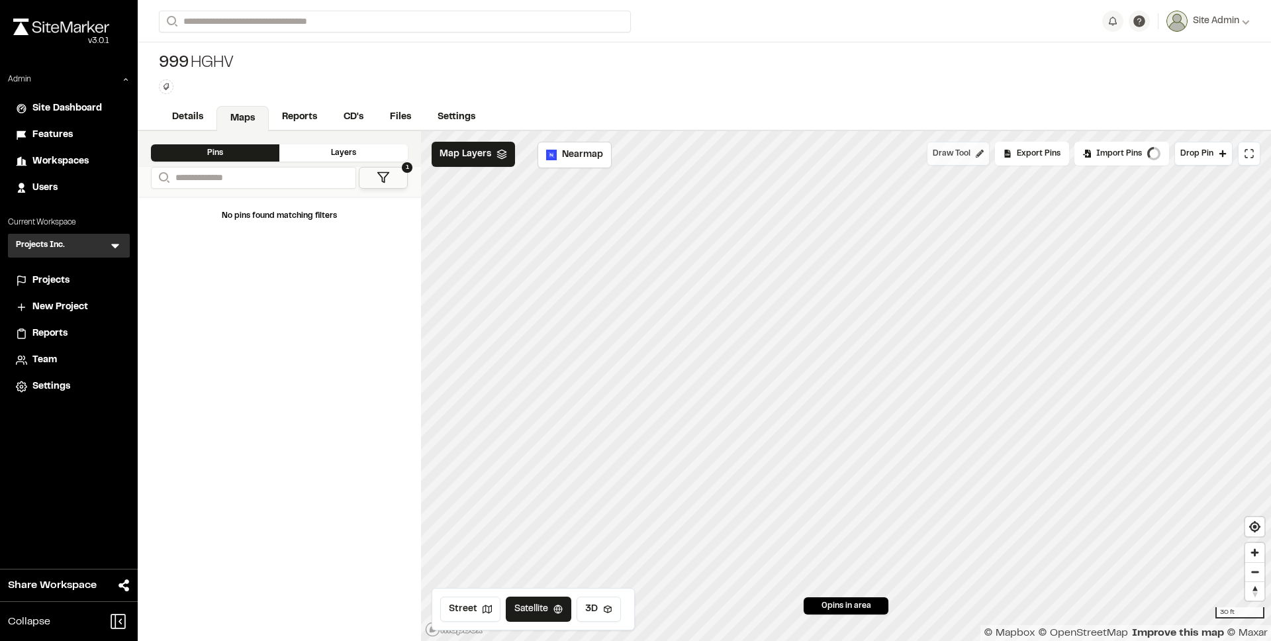
click at [971, 162] on button "Draw Tool" at bounding box center [957, 154] width 63 height 24
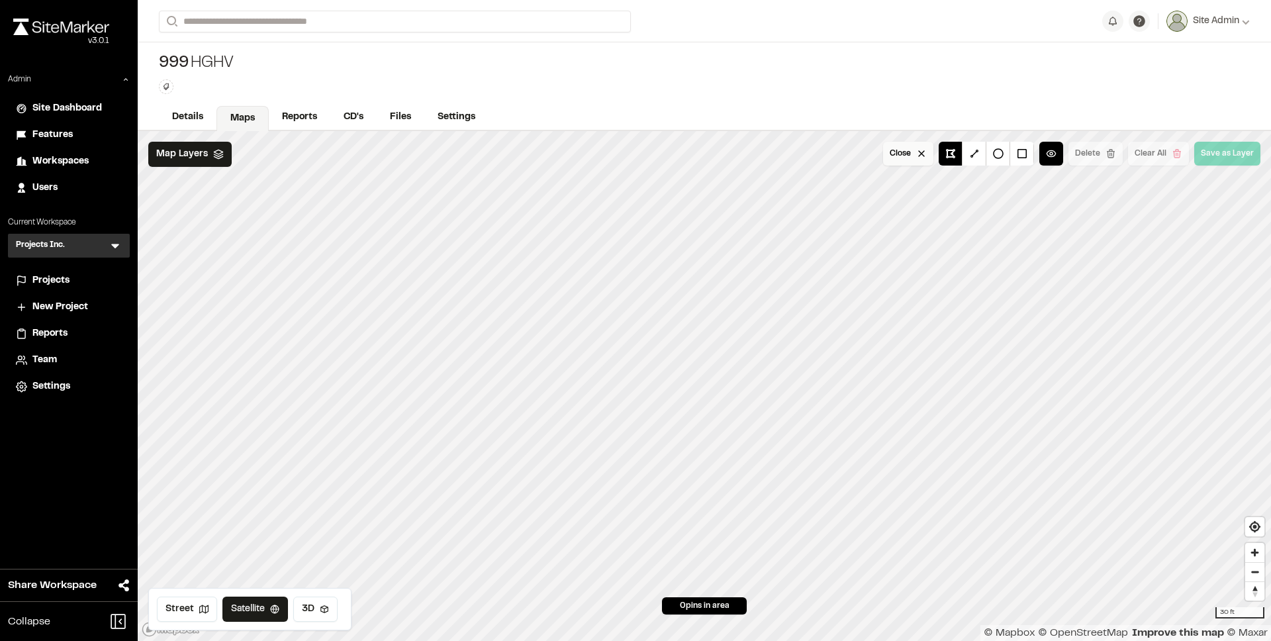
click at [904, 161] on button "Close" at bounding box center [908, 154] width 50 height 24
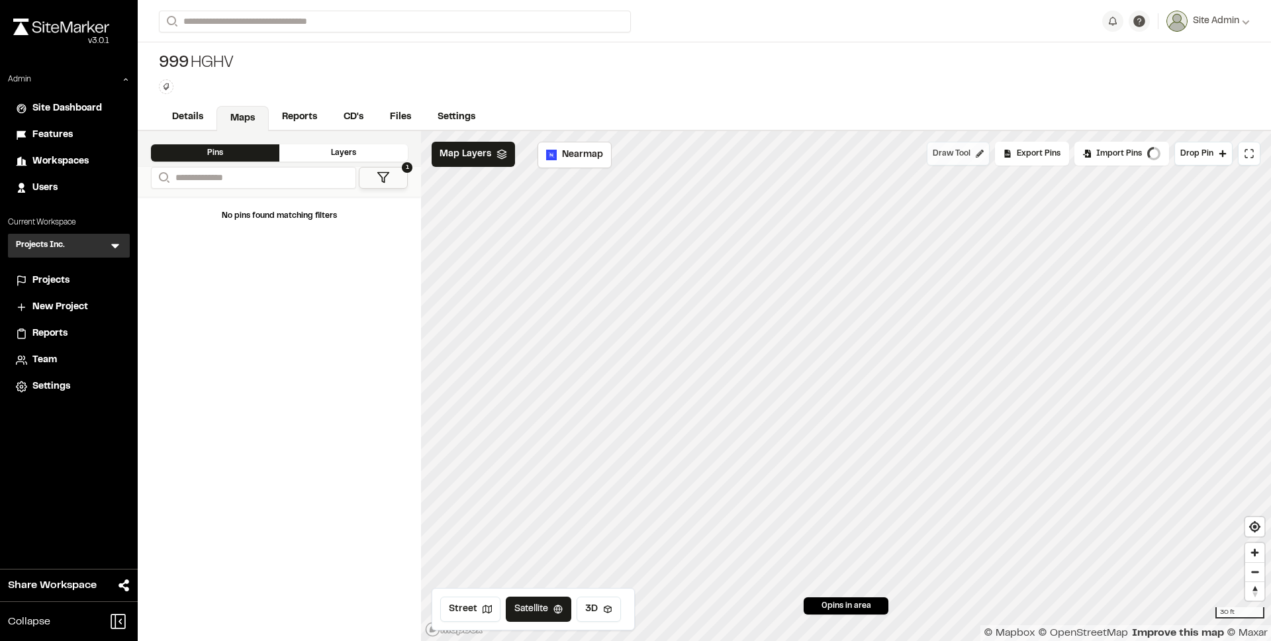
click at [964, 156] on span "Draw Tool" at bounding box center [951, 154] width 38 height 12
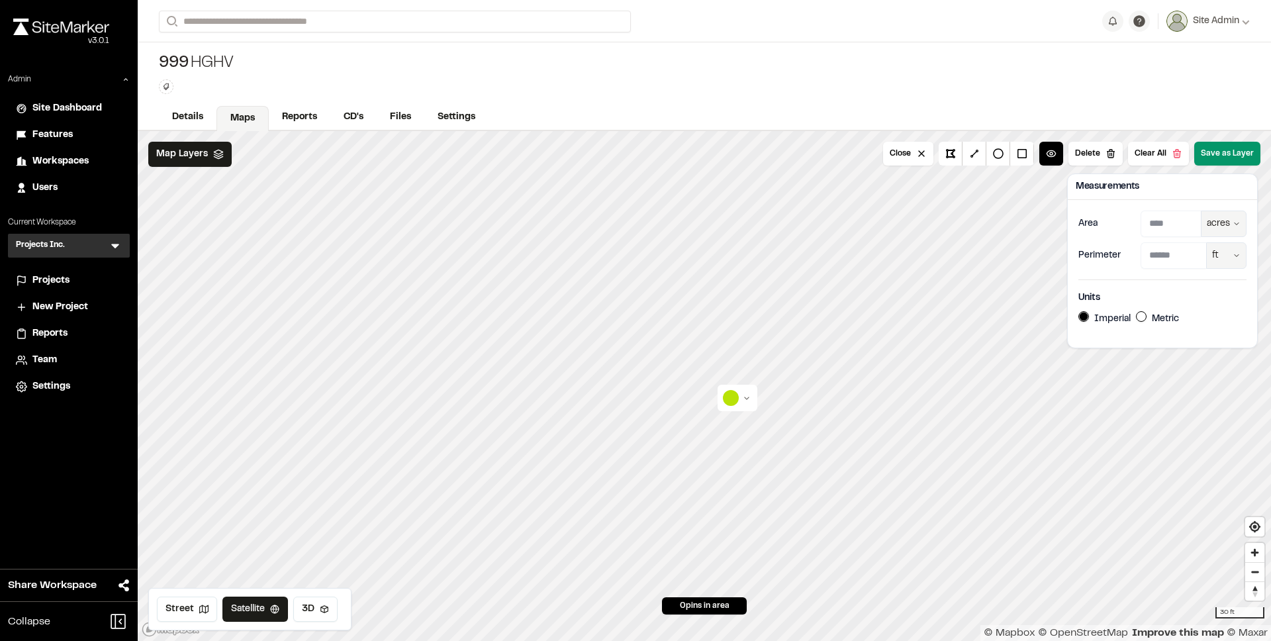
click at [1222, 157] on button "Save as Layer" at bounding box center [1227, 154] width 66 height 24
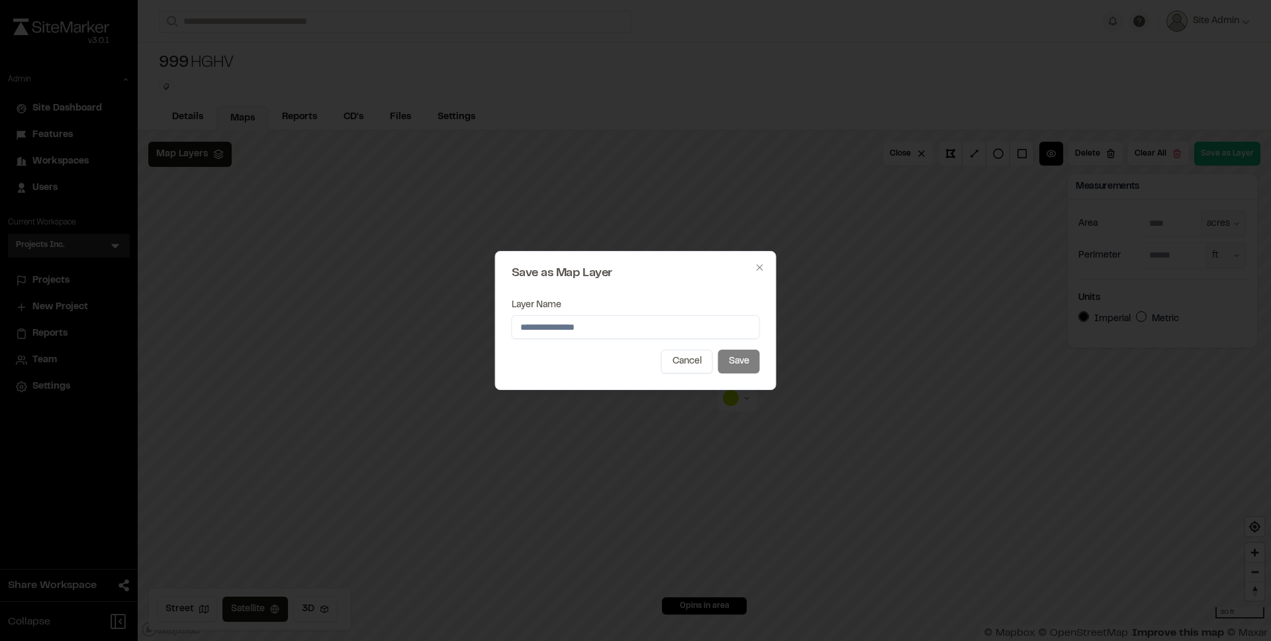
click at [592, 330] on input "Layer Name" at bounding box center [636, 327] width 248 height 24
type input "*******"
click at [752, 361] on button "Save" at bounding box center [739, 361] width 42 height 24
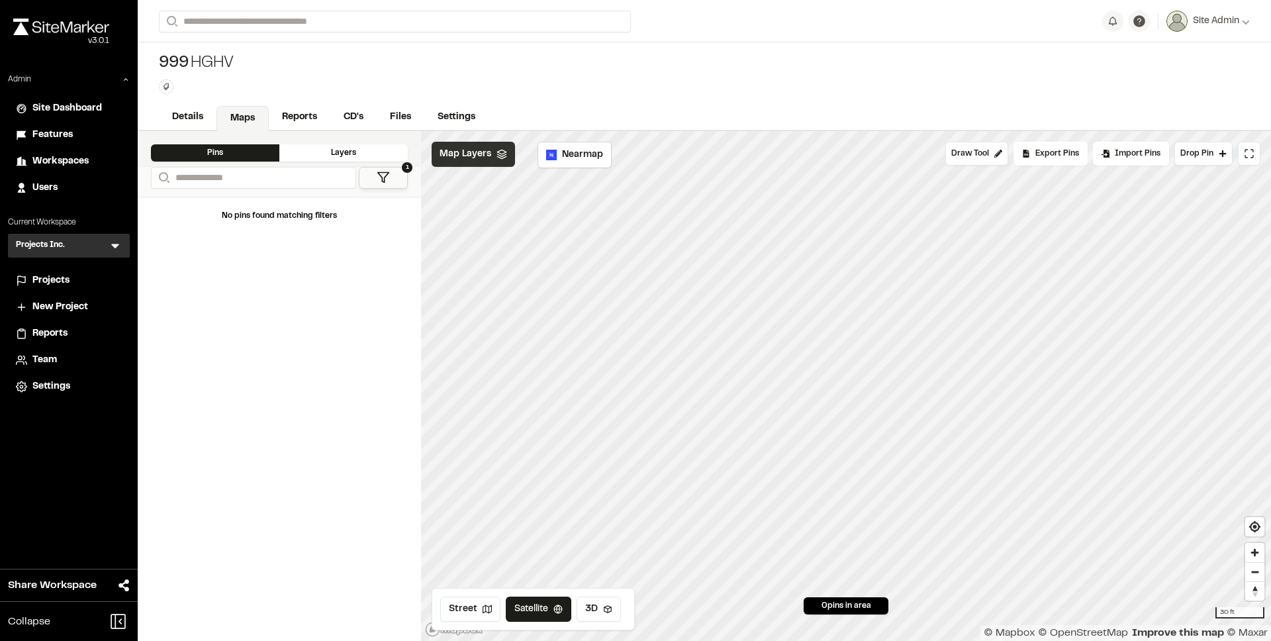
click at [487, 159] on span "Map Layers" at bounding box center [465, 154] width 52 height 15
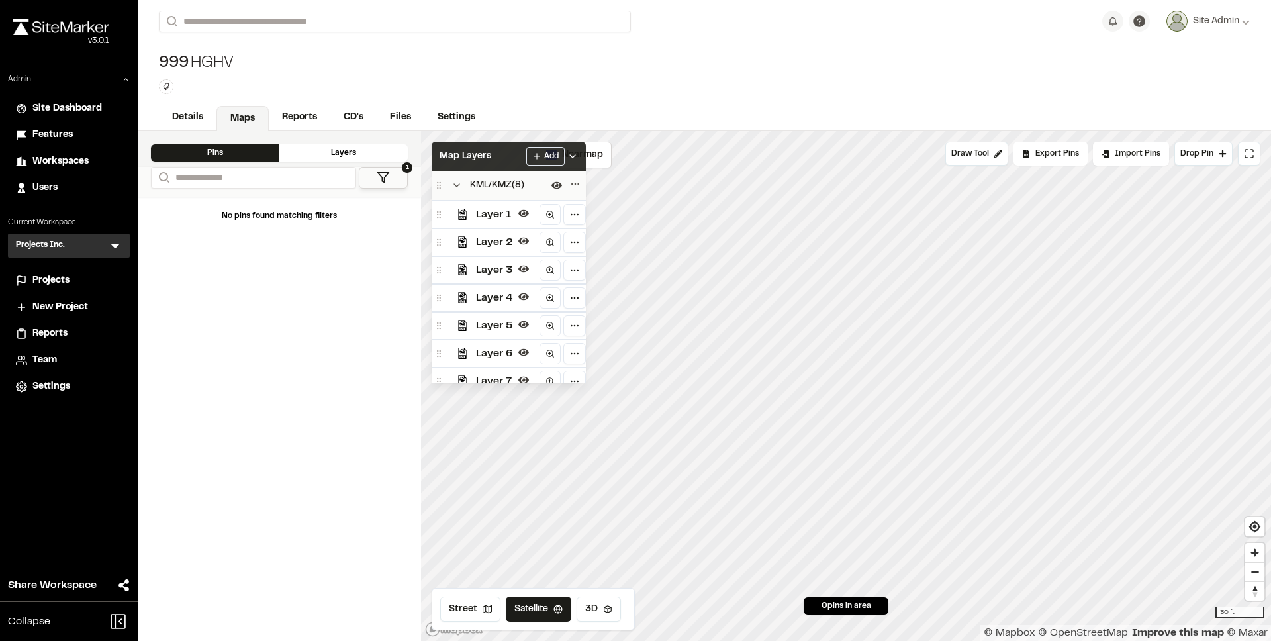
click at [486, 161] on span "Map Layers" at bounding box center [465, 156] width 52 height 15
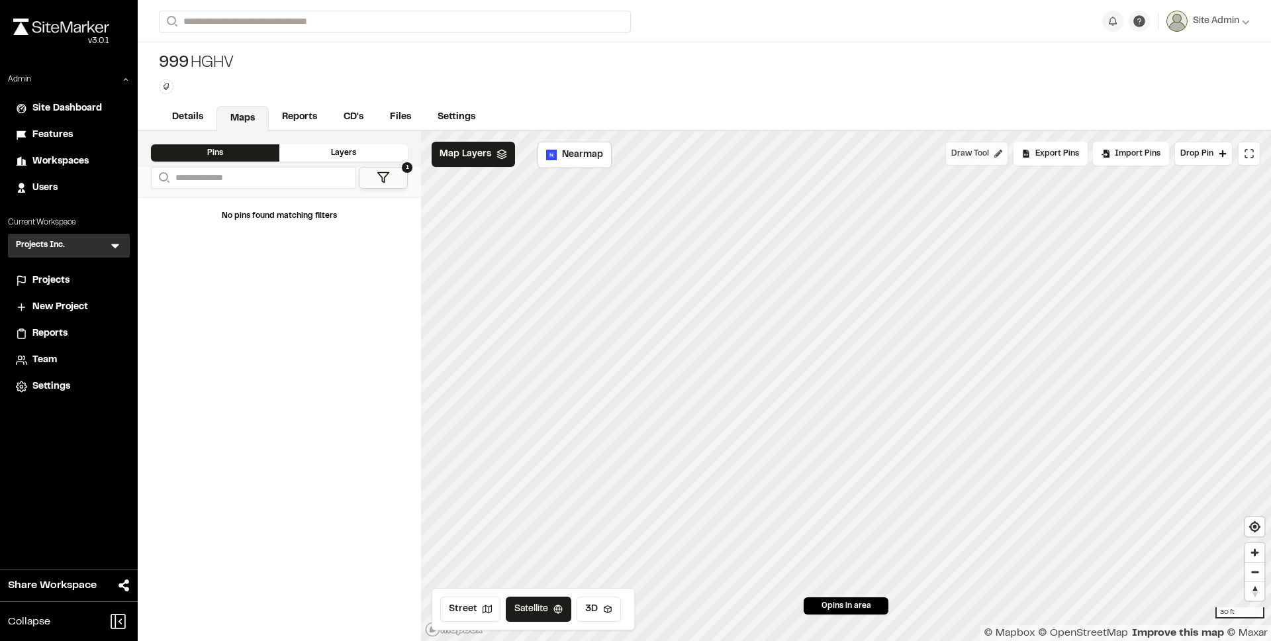
click at [987, 157] on span "Draw Tool" at bounding box center [970, 154] width 38 height 12
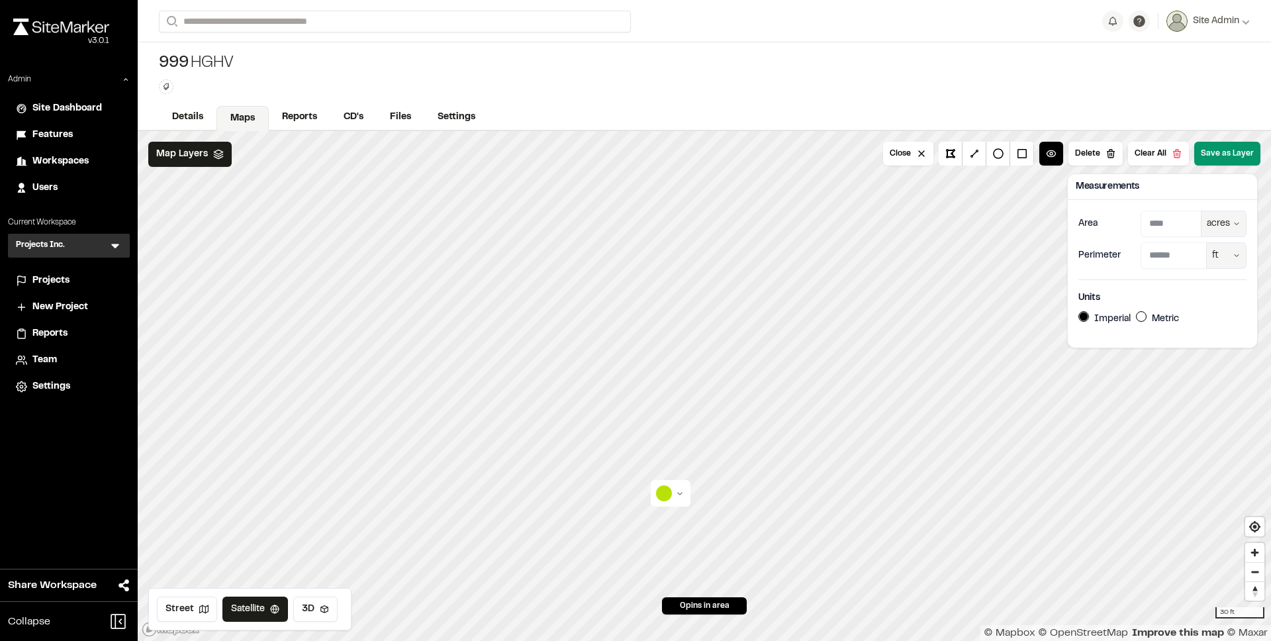
click at [1235, 155] on button "Save as Layer" at bounding box center [1227, 154] width 66 height 24
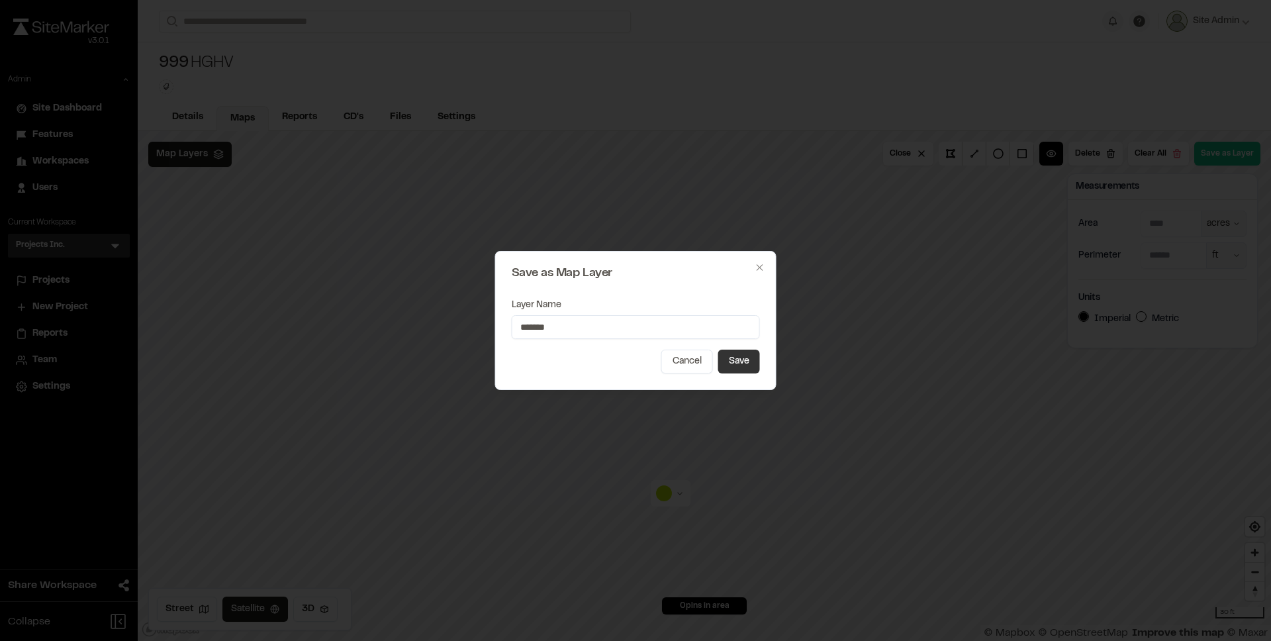
type input "*******"
click at [729, 355] on button "Save" at bounding box center [739, 361] width 42 height 24
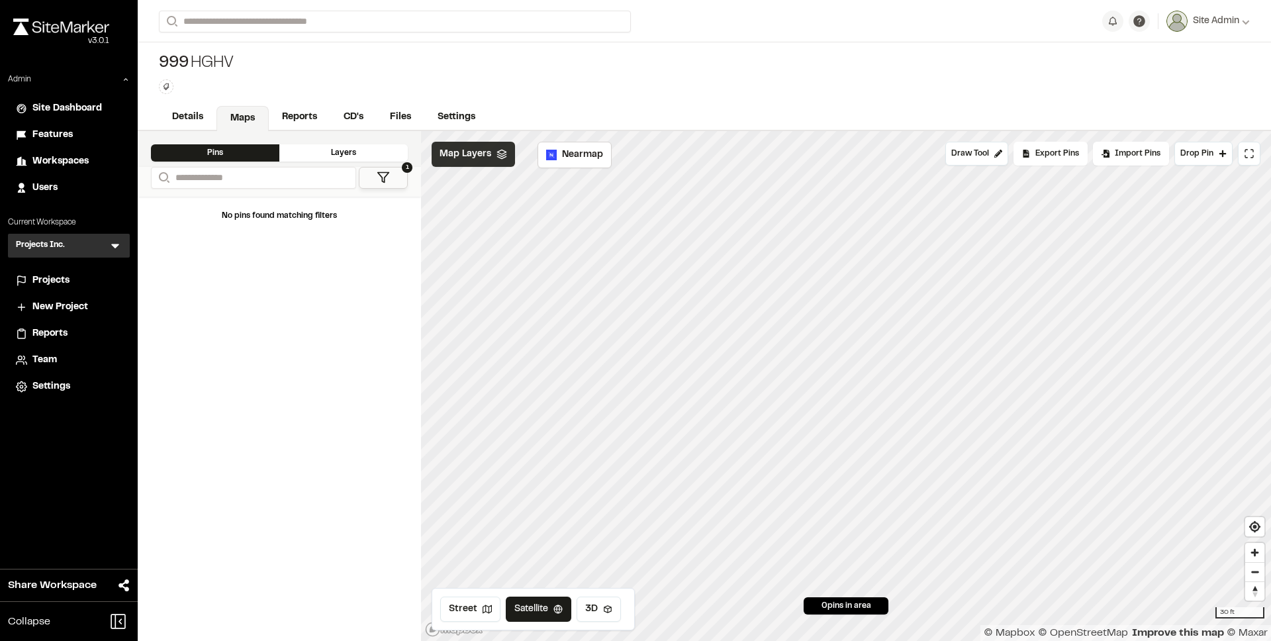
click at [472, 155] on span "Map Layers" at bounding box center [465, 154] width 52 height 15
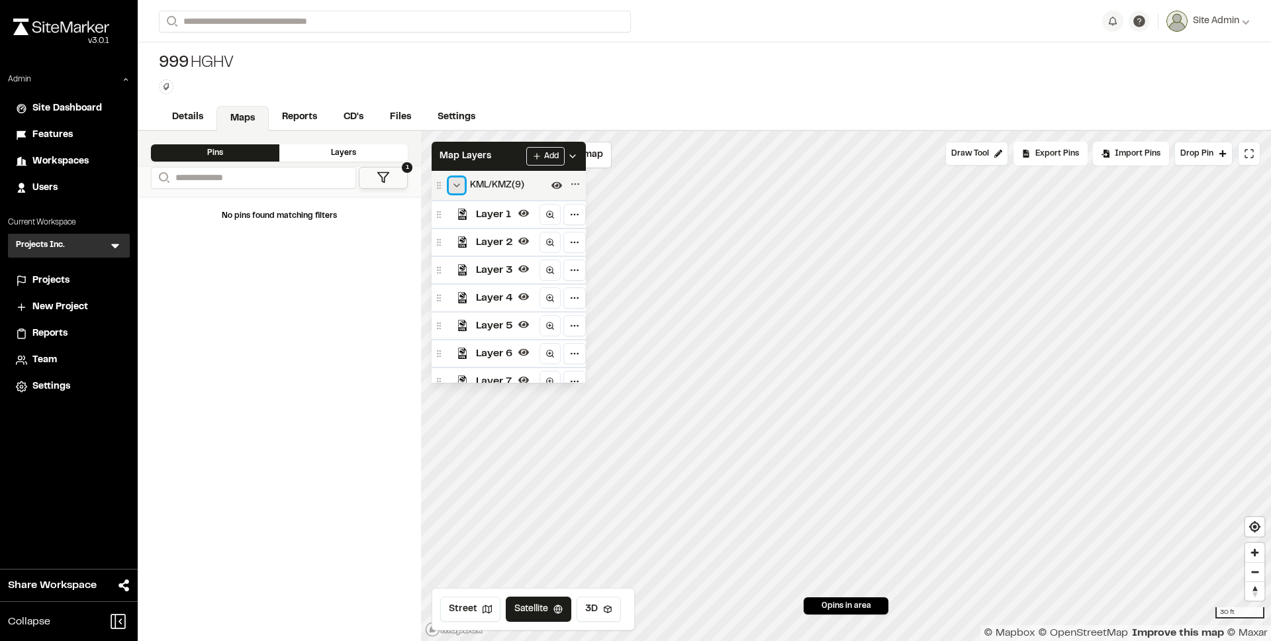
click at [458, 189] on icon "Collapse group" at bounding box center [456, 185] width 11 height 11
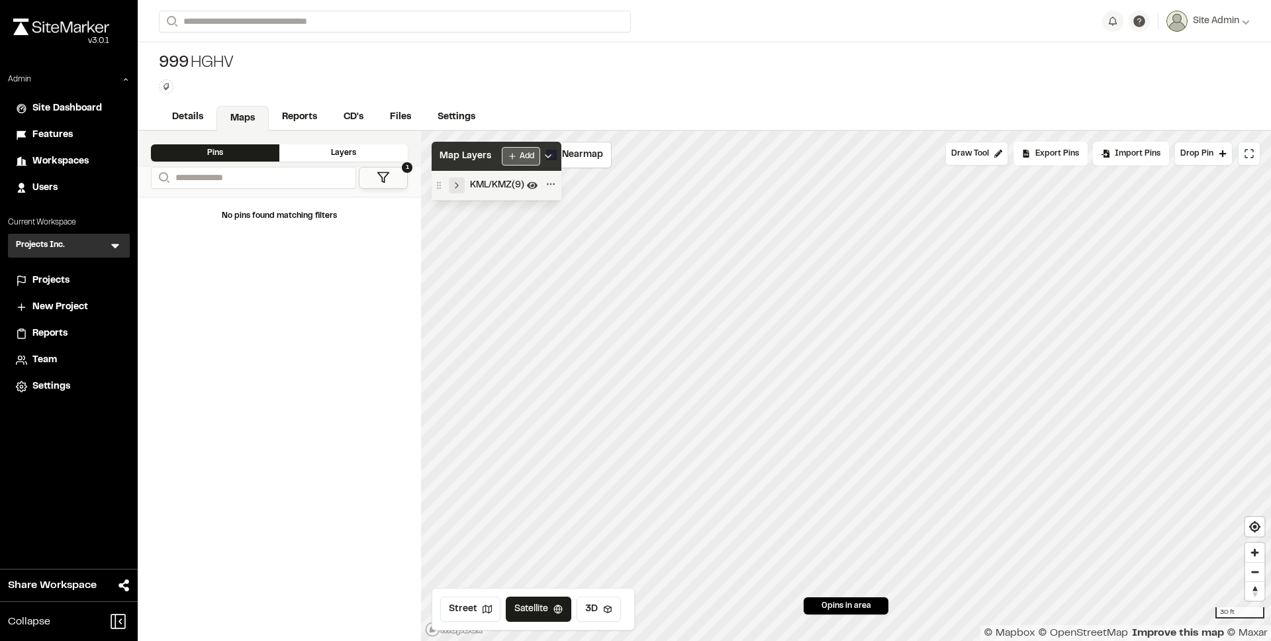
click at [527, 157] on html "**********" at bounding box center [635, 320] width 1271 height 641
click at [482, 185] on div "New Group" at bounding box center [489, 182] width 99 height 22
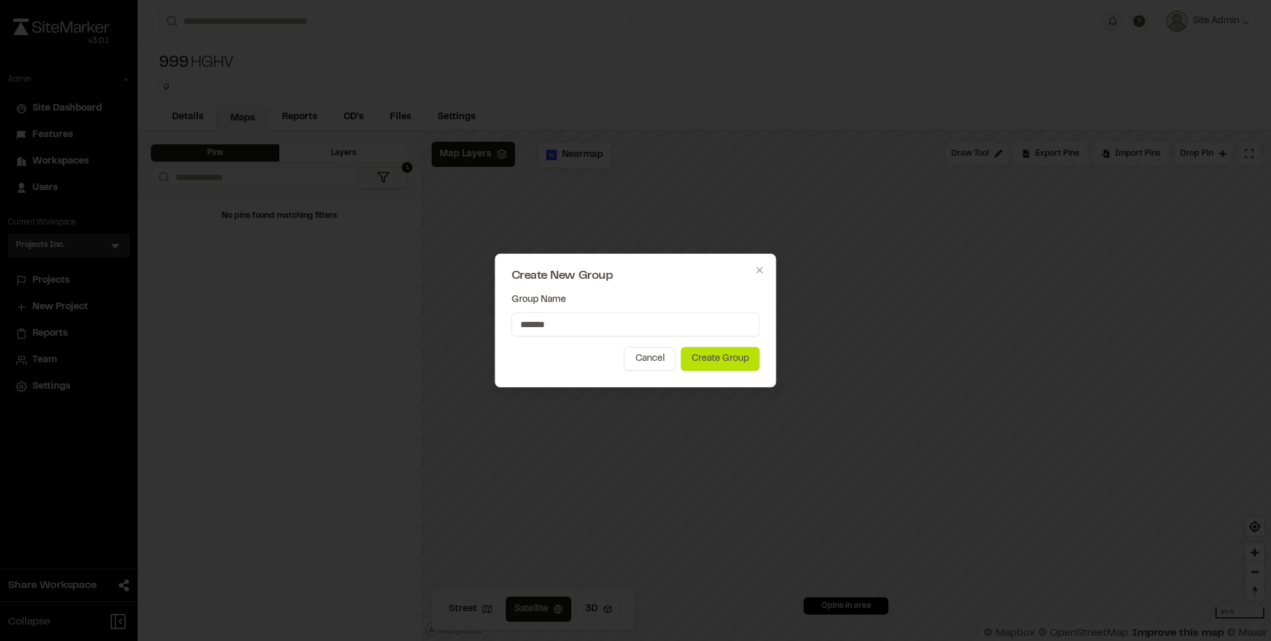
click at [535, 319] on input "*******" at bounding box center [636, 324] width 248 height 24
drag, startPoint x: 549, startPoint y: 326, endPoint x: 500, endPoint y: 324, distance: 48.3
click at [500, 324] on div "Create New Group Group Name ******* Cancel Create Group Close" at bounding box center [635, 320] width 281 height 134
type input "*******"
click at [706, 357] on button "Create Group" at bounding box center [720, 359] width 79 height 24
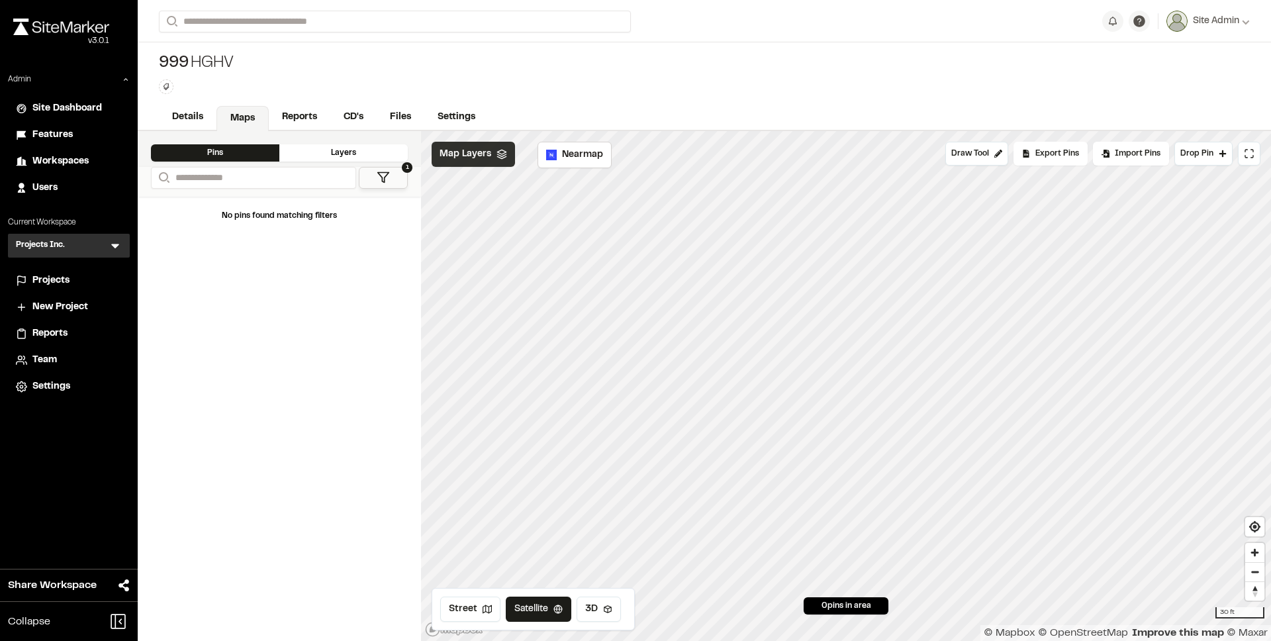
click at [502, 161] on div "Map Layers" at bounding box center [472, 154] width 83 height 25
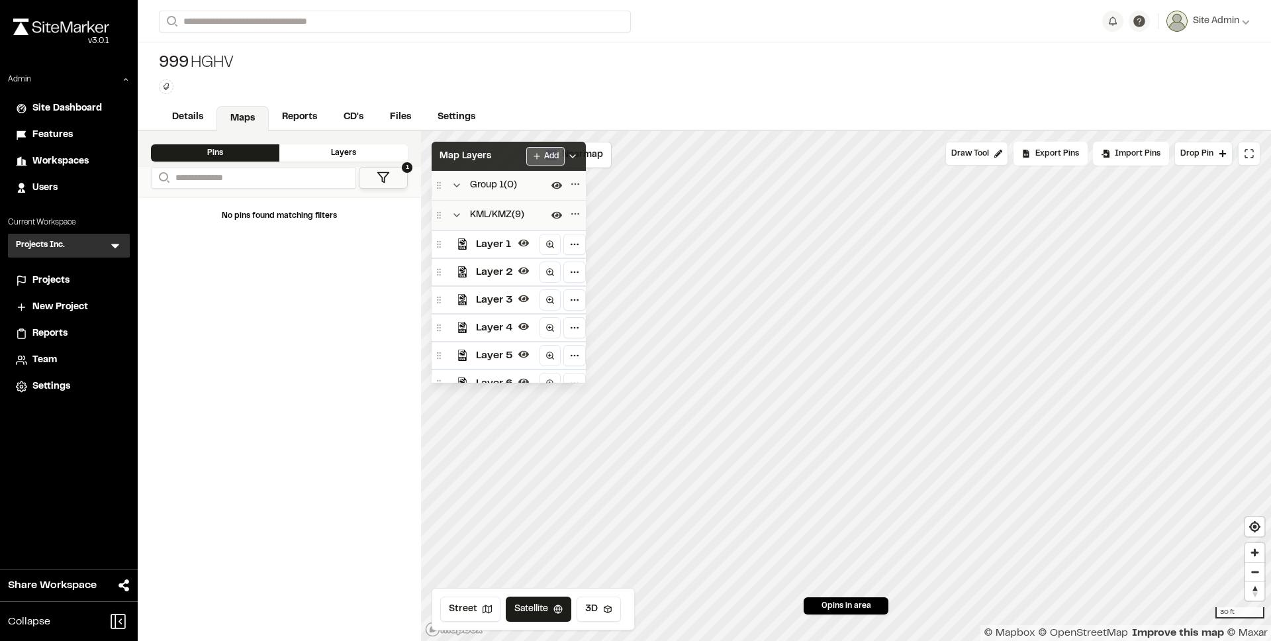
click at [561, 156] on html "**********" at bounding box center [635, 320] width 1271 height 641
click at [534, 183] on div "New Group" at bounding box center [521, 182] width 99 height 22
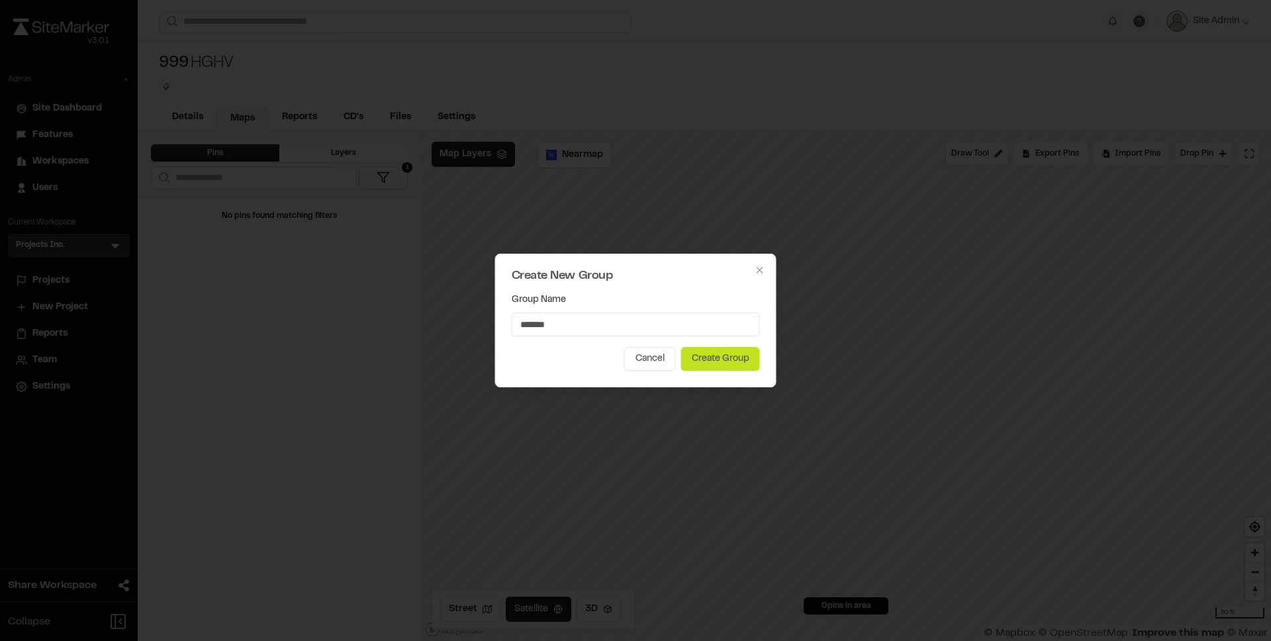
type input "*******"
click at [690, 357] on button "Create Group" at bounding box center [720, 359] width 79 height 24
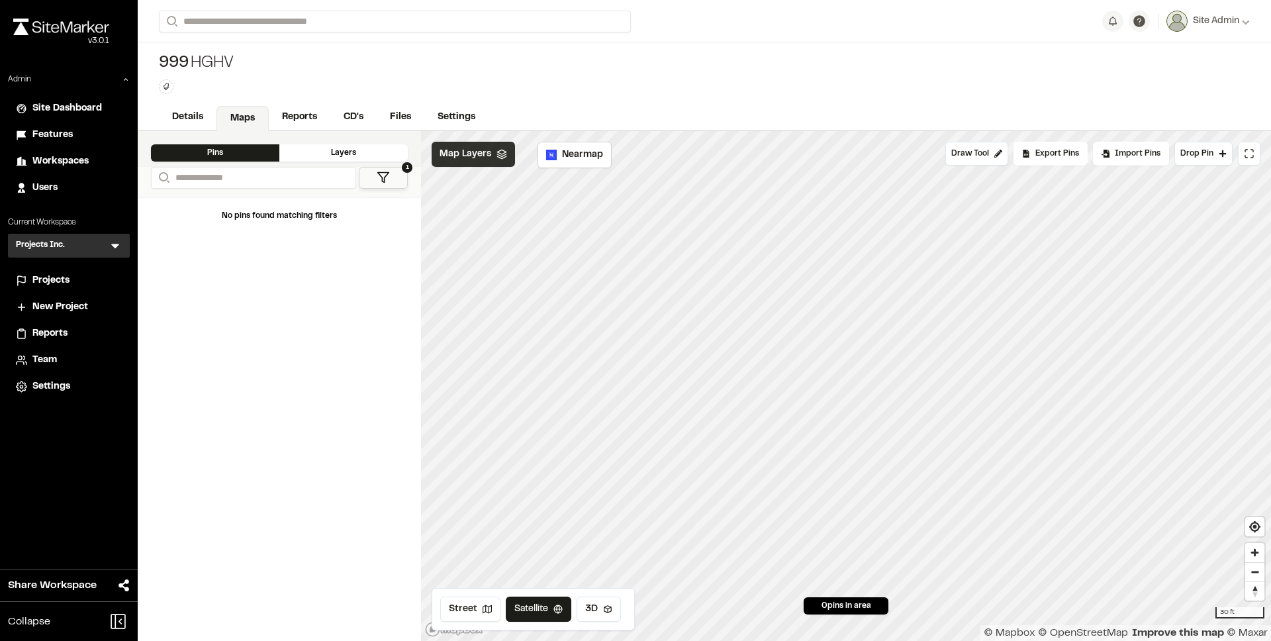
click at [496, 162] on div "Map Layers" at bounding box center [472, 154] width 83 height 25
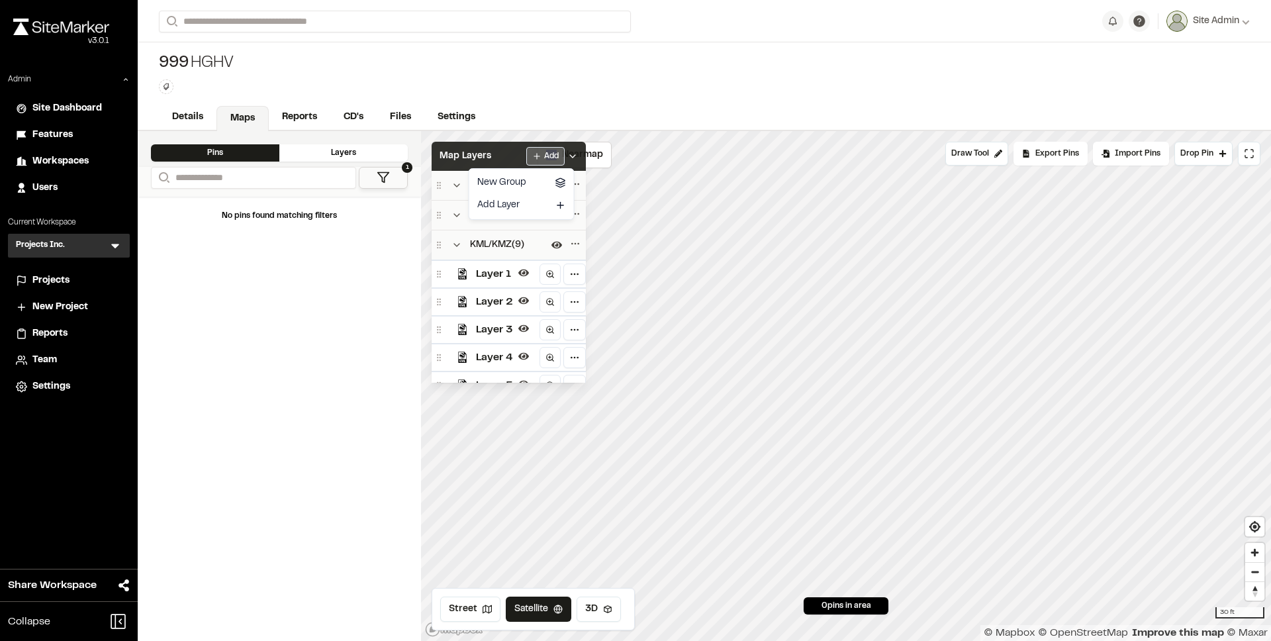
click at [557, 159] on html "**********" at bounding box center [635, 320] width 1271 height 641
click at [512, 185] on div "New Group" at bounding box center [521, 182] width 99 height 22
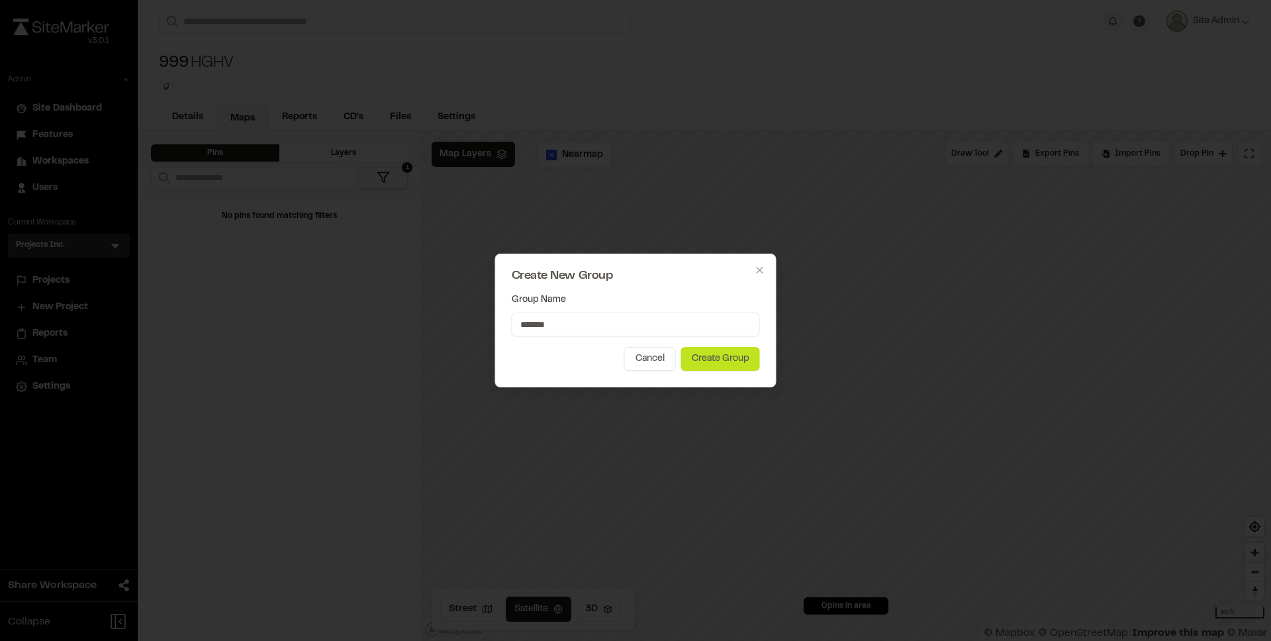
type input "*******"
click at [739, 354] on button "Create Group" at bounding box center [720, 359] width 79 height 24
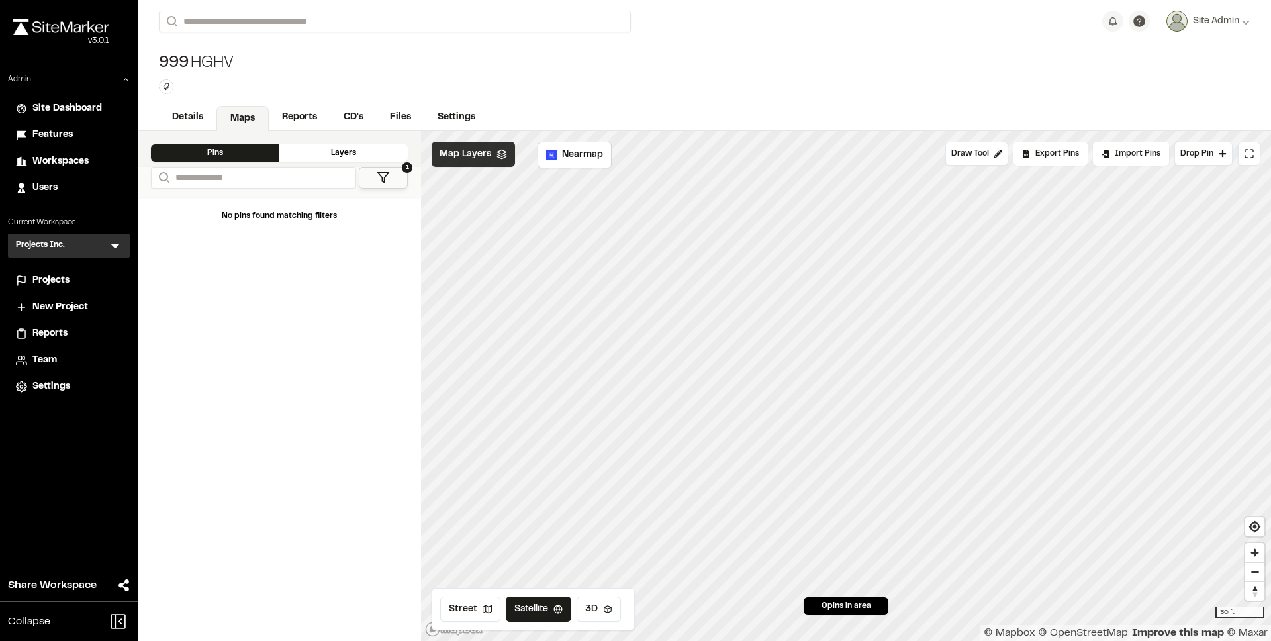
click at [474, 156] on span "Map Layers" at bounding box center [465, 154] width 52 height 15
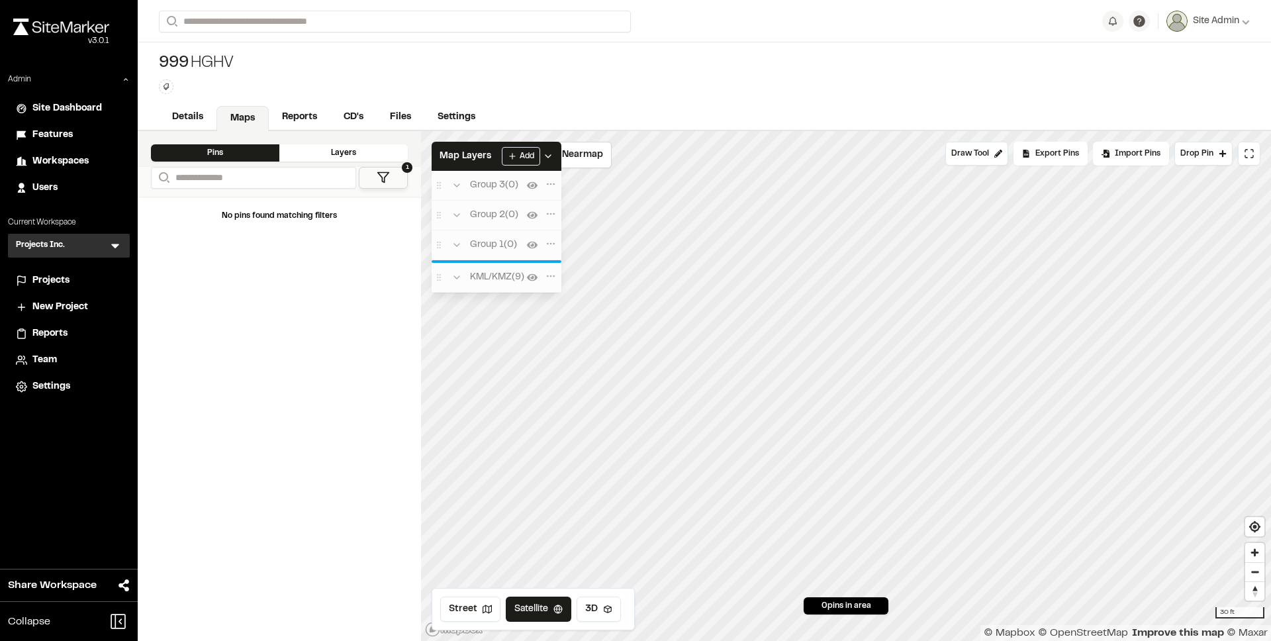
click at [482, 292] on div "Click to Drop Pin 0 pins in area Draw Tool Export Pins Available Datums Default…" at bounding box center [846, 386] width 850 height 510
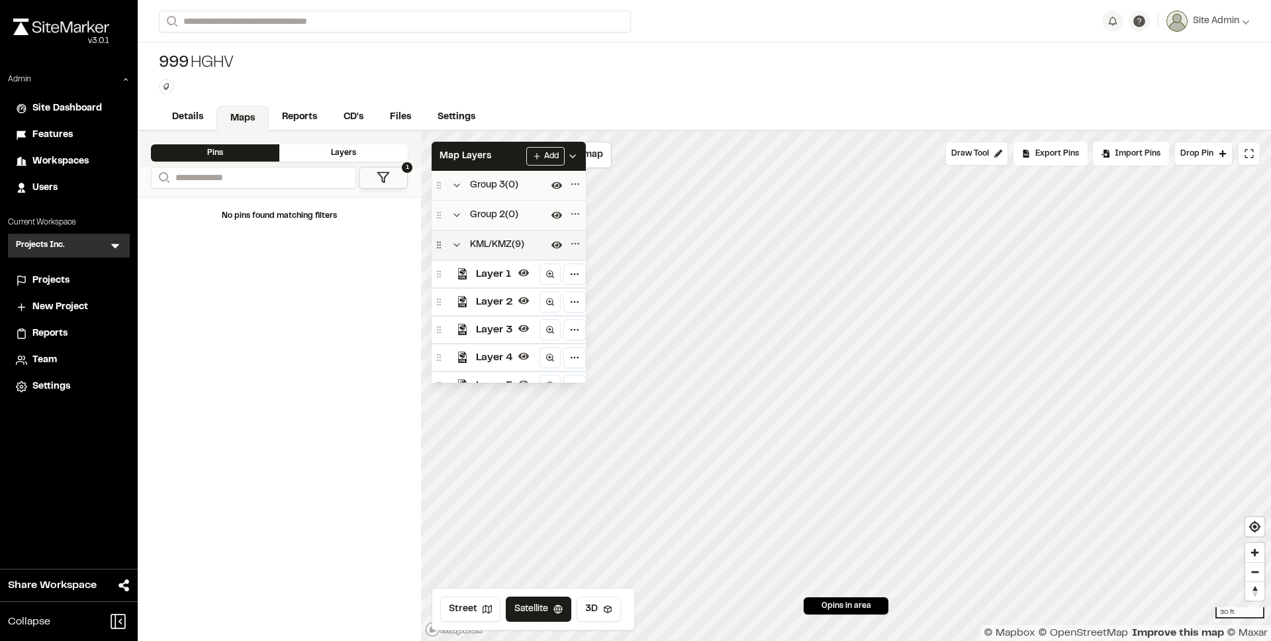
click at [441, 241] on icon at bounding box center [438, 244] width 9 height 9
click at [450, 244] on button "Collapse group" at bounding box center [457, 245] width 16 height 16
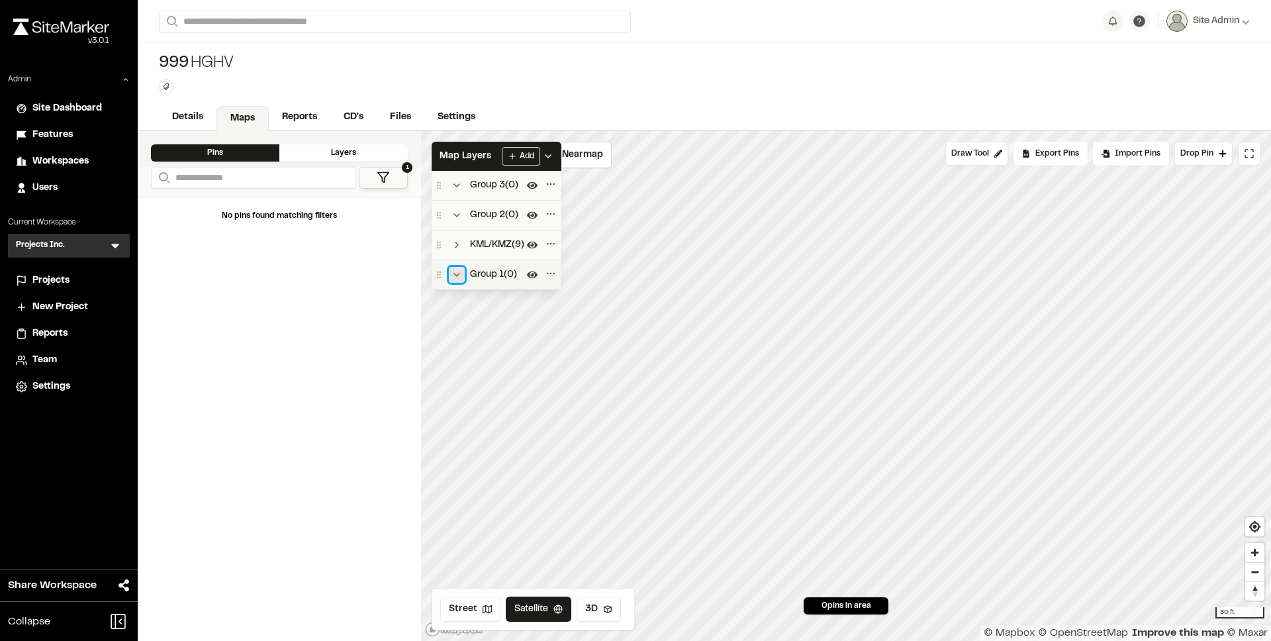
click at [460, 272] on icon "Collapse group" at bounding box center [456, 274] width 11 height 11
click at [456, 244] on polyline "Expand group" at bounding box center [456, 244] width 3 height 5
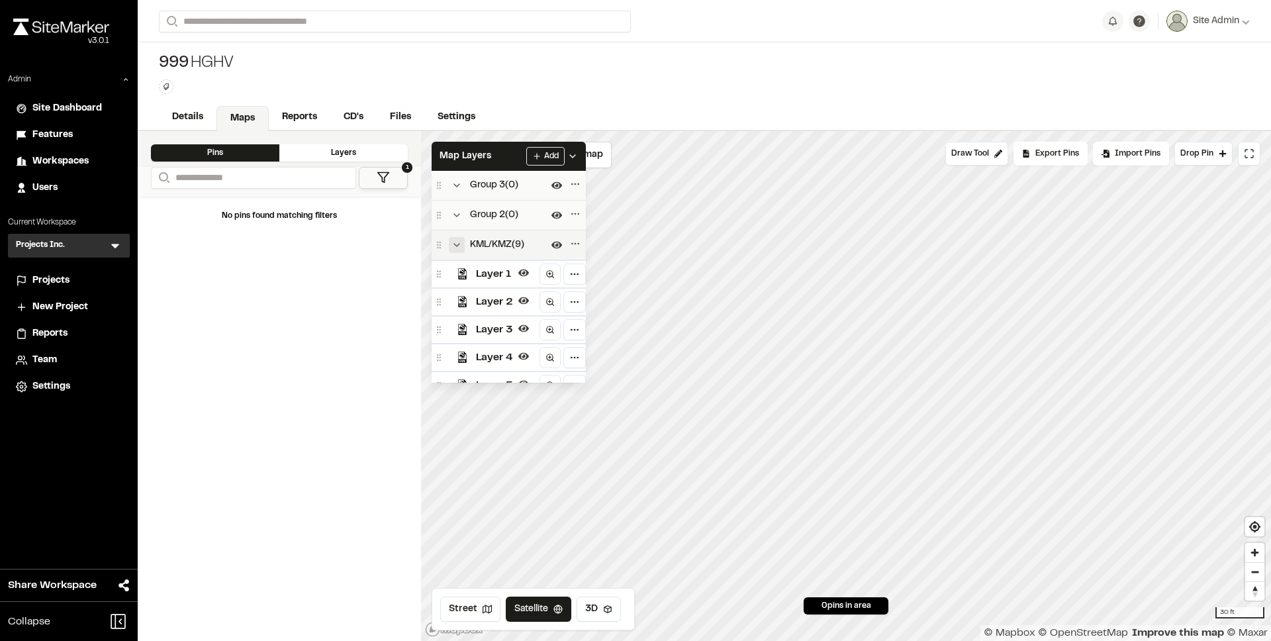
scroll to position [4, 0]
drag, startPoint x: 484, startPoint y: 269, endPoint x: 492, endPoint y: 221, distance: 48.4
click at [492, 222] on span "Layer 1" at bounding box center [502, 230] width 37 height 16
drag, startPoint x: 498, startPoint y: 303, endPoint x: 495, endPoint y: 251, distance: 52.3
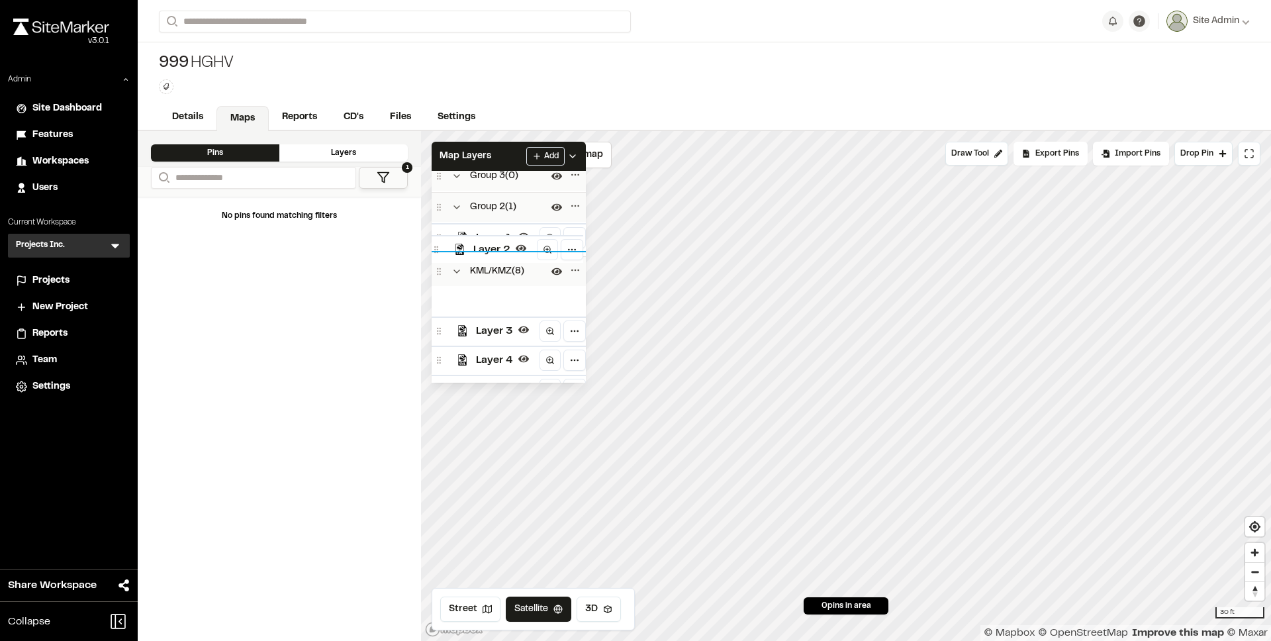
click at [495, 251] on span "Layer 2" at bounding box center [491, 250] width 37 height 16
drag, startPoint x: 502, startPoint y: 355, endPoint x: 496, endPoint y: 226, distance: 129.2
click at [496, 226] on span "Layer 4" at bounding box center [488, 228] width 37 height 16
click at [455, 216] on icon "Collapse group" at bounding box center [456, 215] width 11 height 11
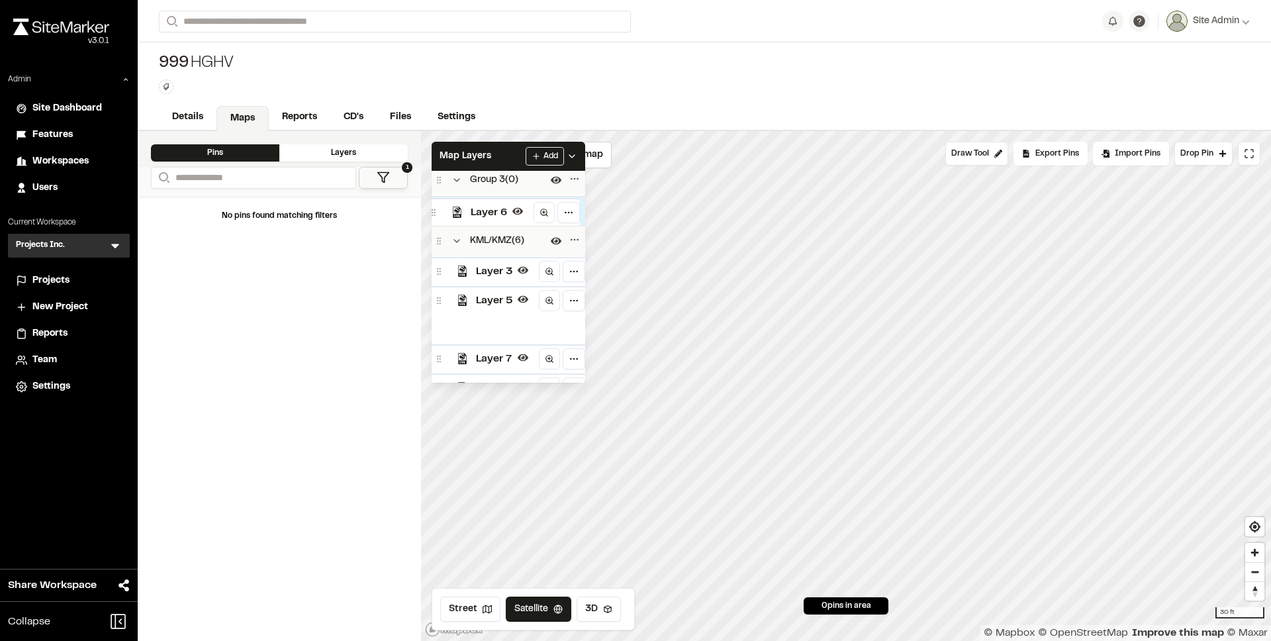
scroll to position [0, 0]
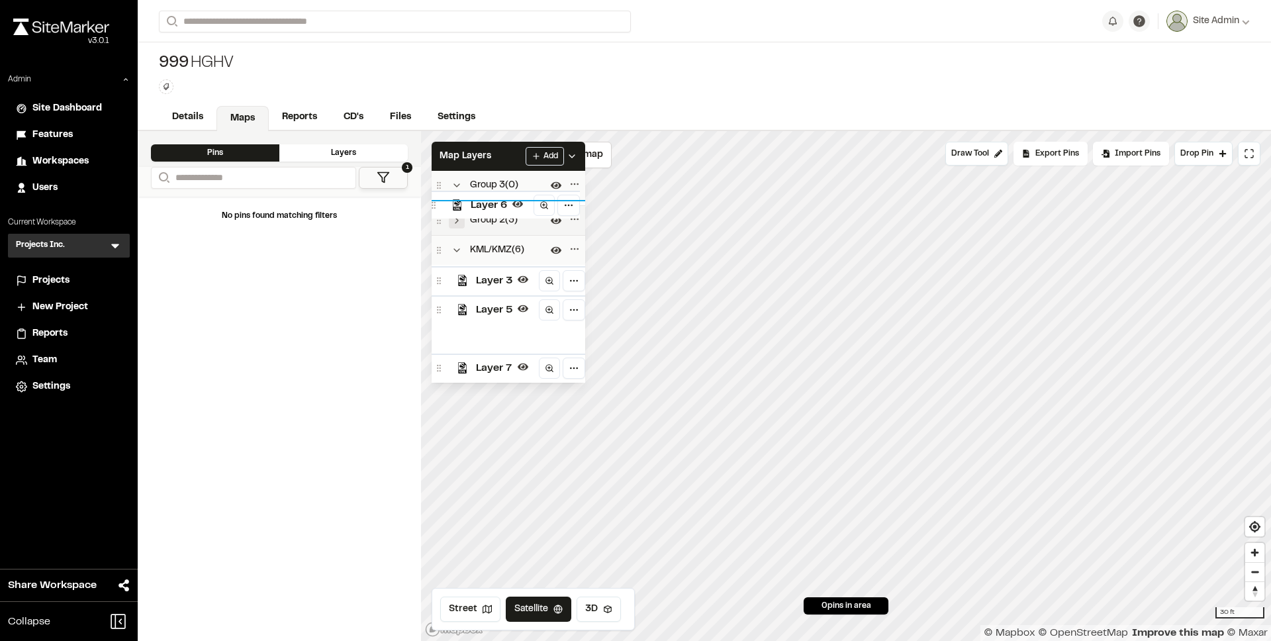
drag, startPoint x: 501, startPoint y: 333, endPoint x: 496, endPoint y: 204, distance: 128.5
click at [496, 204] on span "Layer 6" at bounding box center [489, 205] width 36 height 16
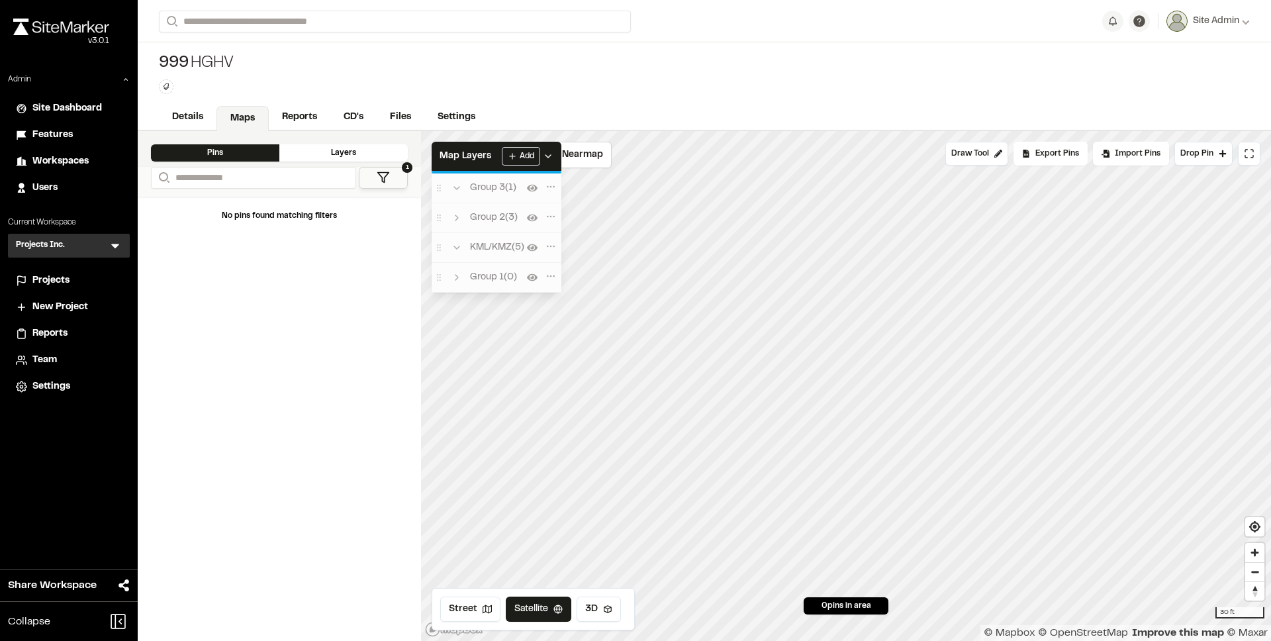
click at [513, 294] on div "Click to Drop Pin 0 pins in area Draw Tool Export Pins Available Datums Default…" at bounding box center [846, 386] width 850 height 510
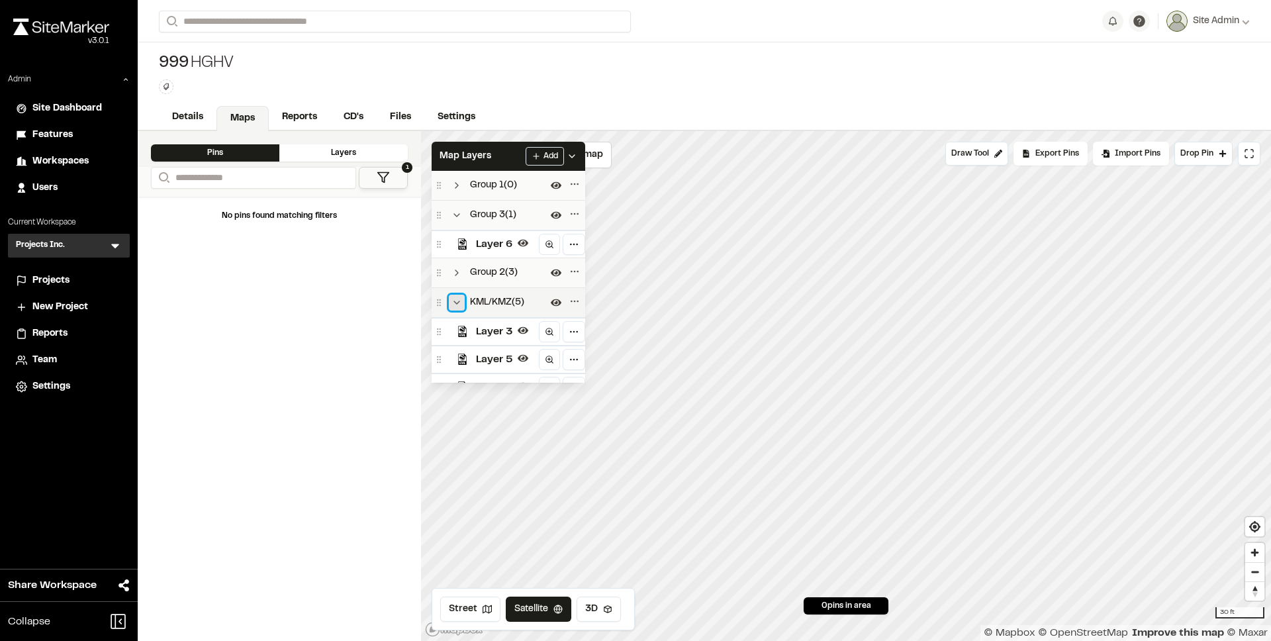
click at [454, 301] on icon "Collapse group" at bounding box center [456, 302] width 11 height 11
click at [459, 276] on button "Expand group" at bounding box center [457, 273] width 16 height 16
click at [459, 214] on polyline "Collapse group" at bounding box center [456, 215] width 5 height 3
click at [459, 246] on icon "Collapse group" at bounding box center [456, 245] width 11 height 11
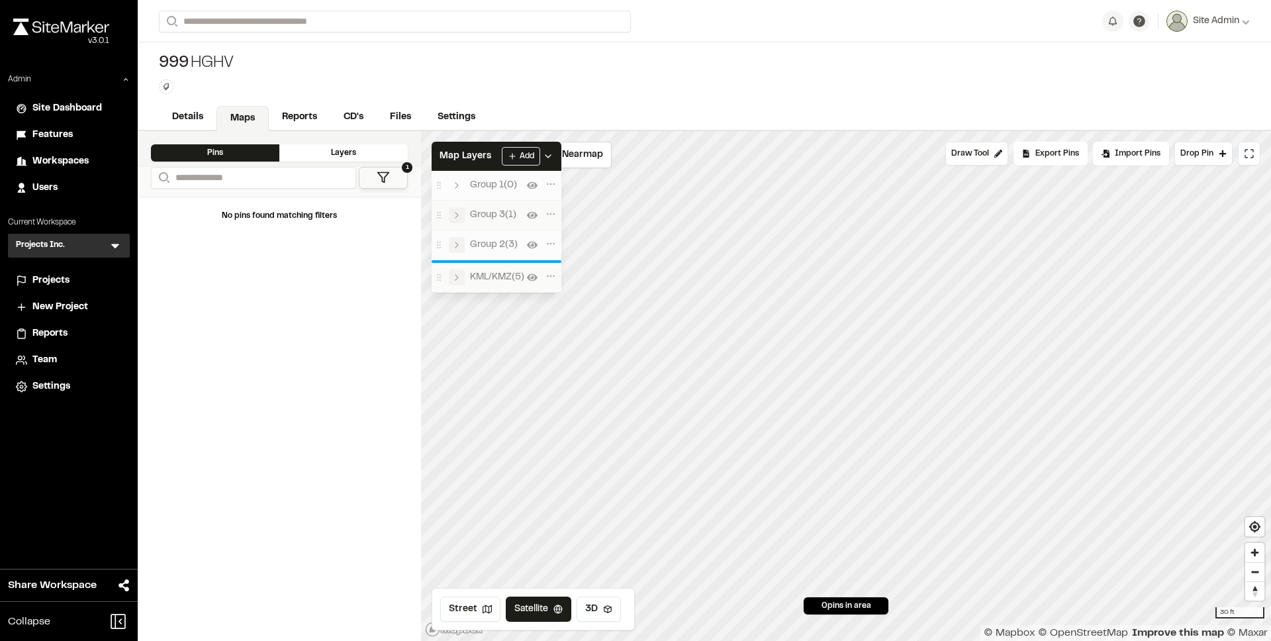
click at [442, 292] on div "Click to Drop Pin 0 pins in area Draw Tool Export Pins Available Datums Default…" at bounding box center [846, 386] width 850 height 510
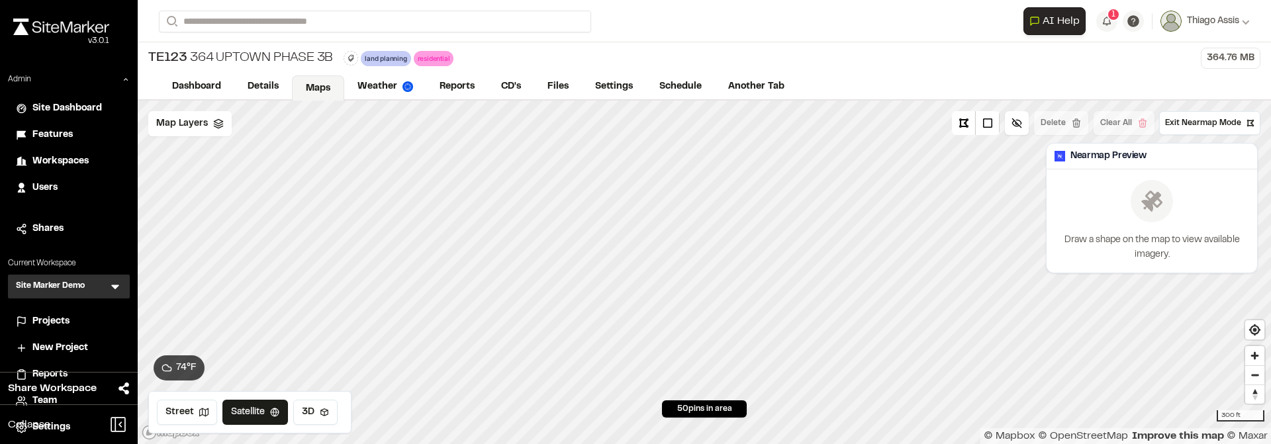
click at [674, 46] on div "TE123 364 Uptown Phase 3B land planning Delete Rename Edit Color Delete Tag Are…" at bounding box center [704, 58] width 1133 height 32
